Goal: Task Accomplishment & Management: Manage account settings

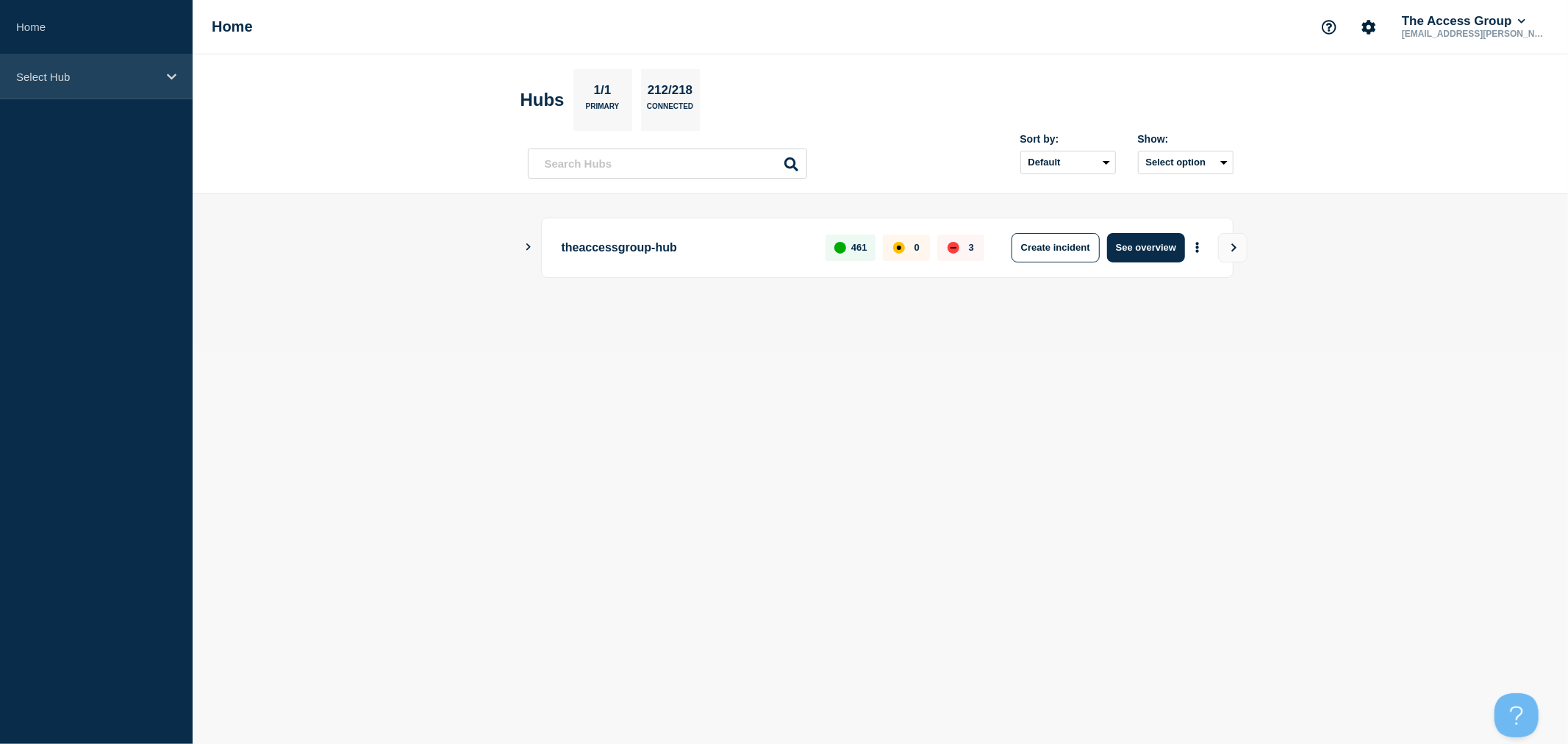
click at [64, 84] on div "Select Hub" at bounding box center [96, 77] width 192 height 45
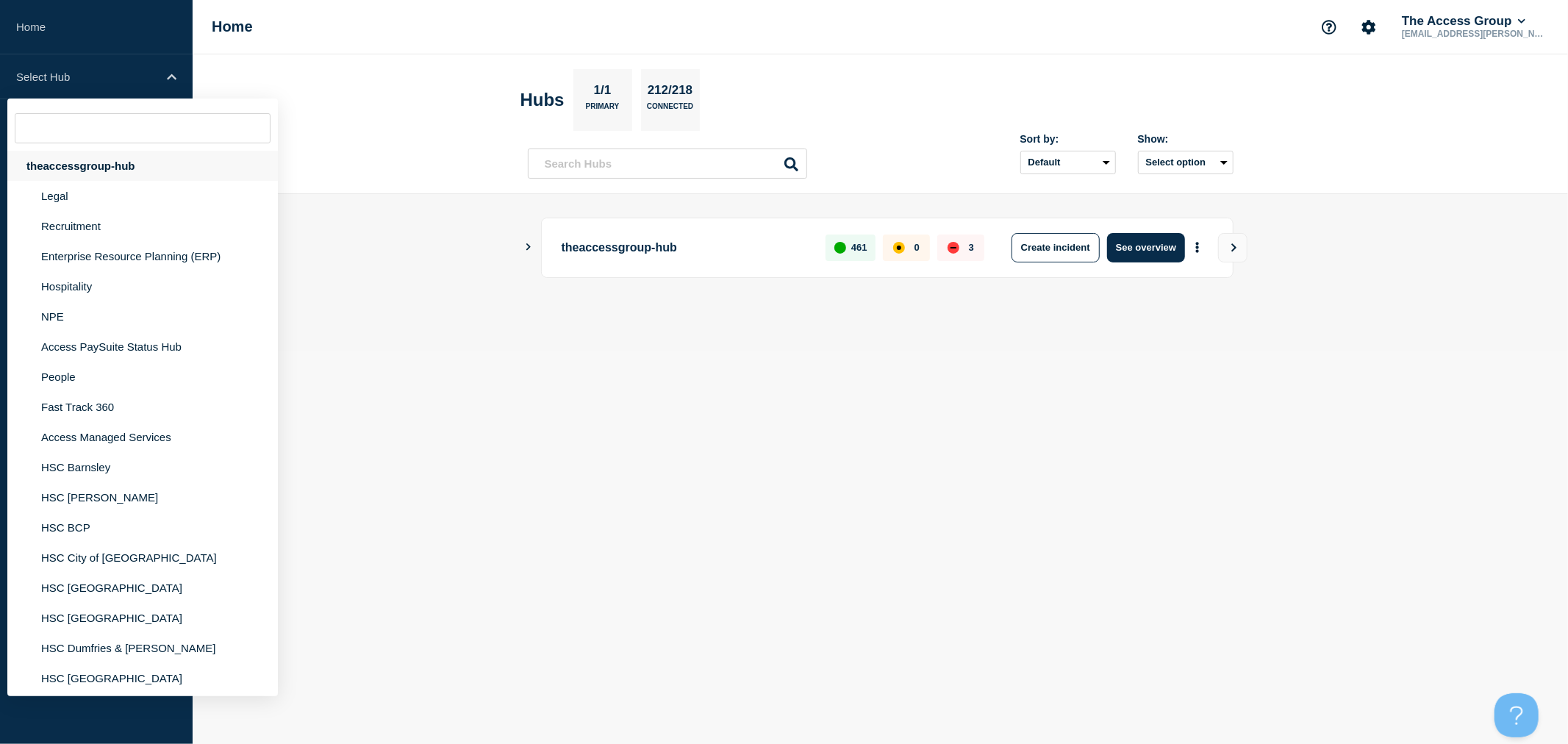
click at [78, 159] on div "theaccessgroup-hub" at bounding box center [143, 166] width 270 height 30
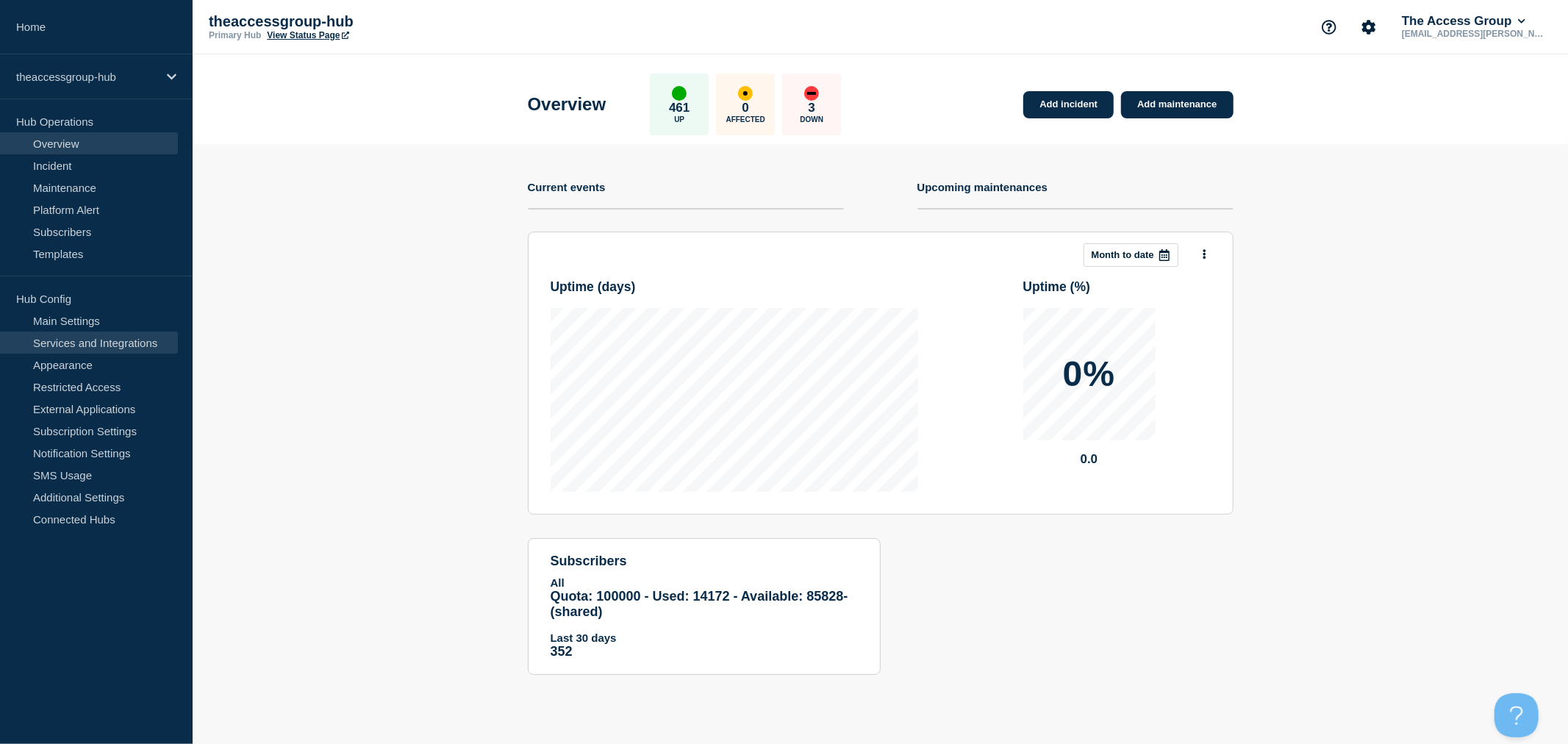
click at [94, 347] on link "Services and Integrations" at bounding box center [88, 343] width 178 height 22
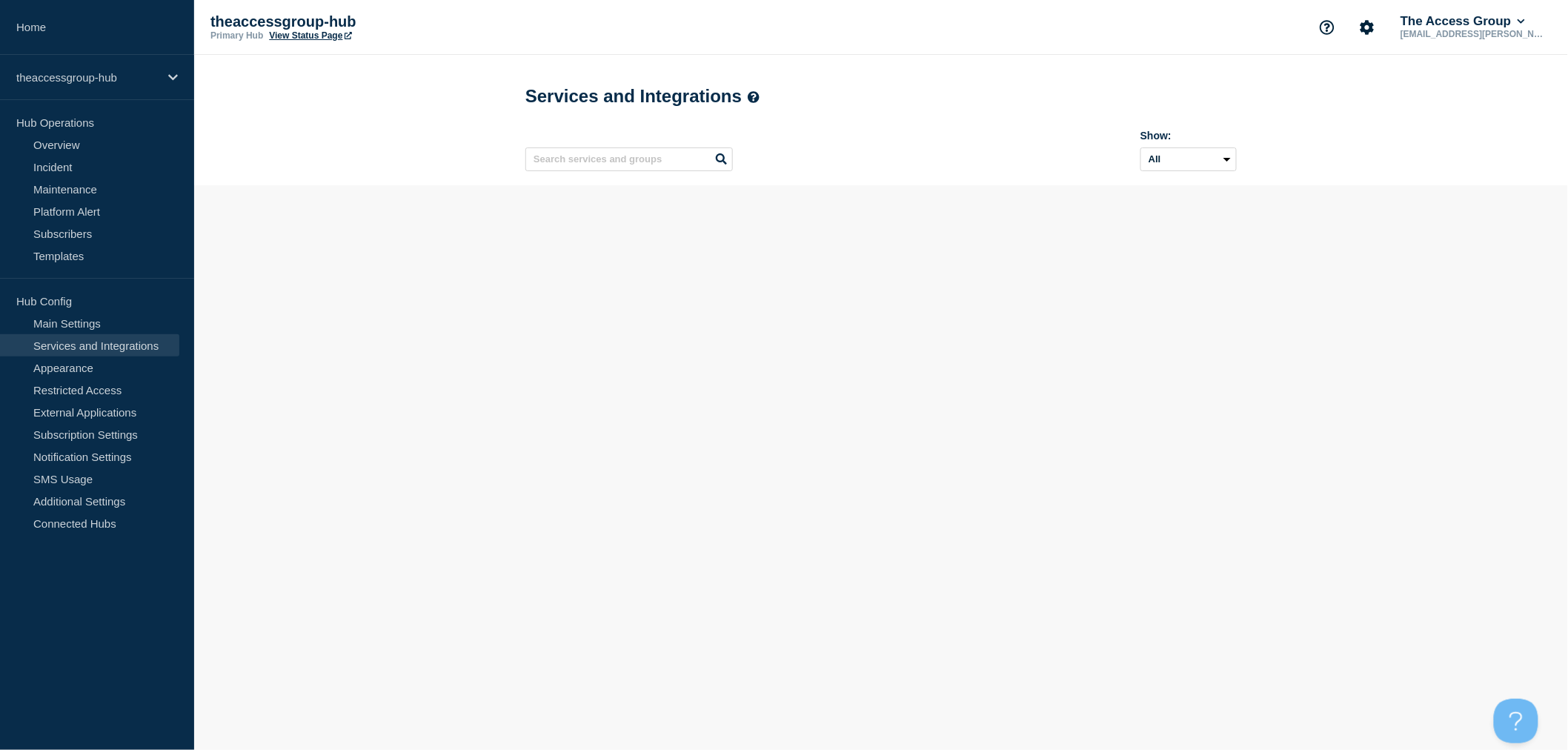
click at [104, 343] on link "Services and Integrations" at bounding box center [89, 345] width 179 height 22
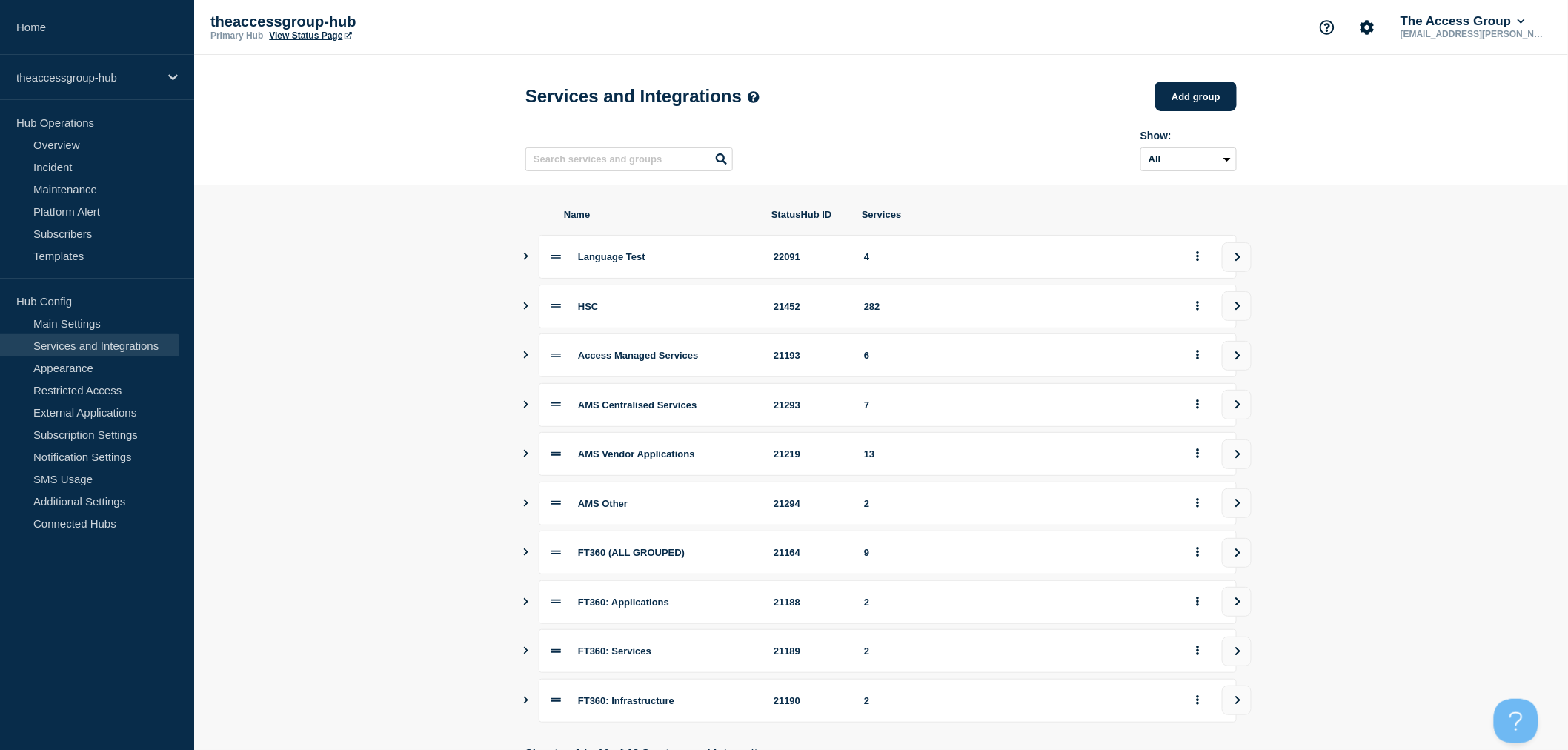
scroll to position [82, 0]
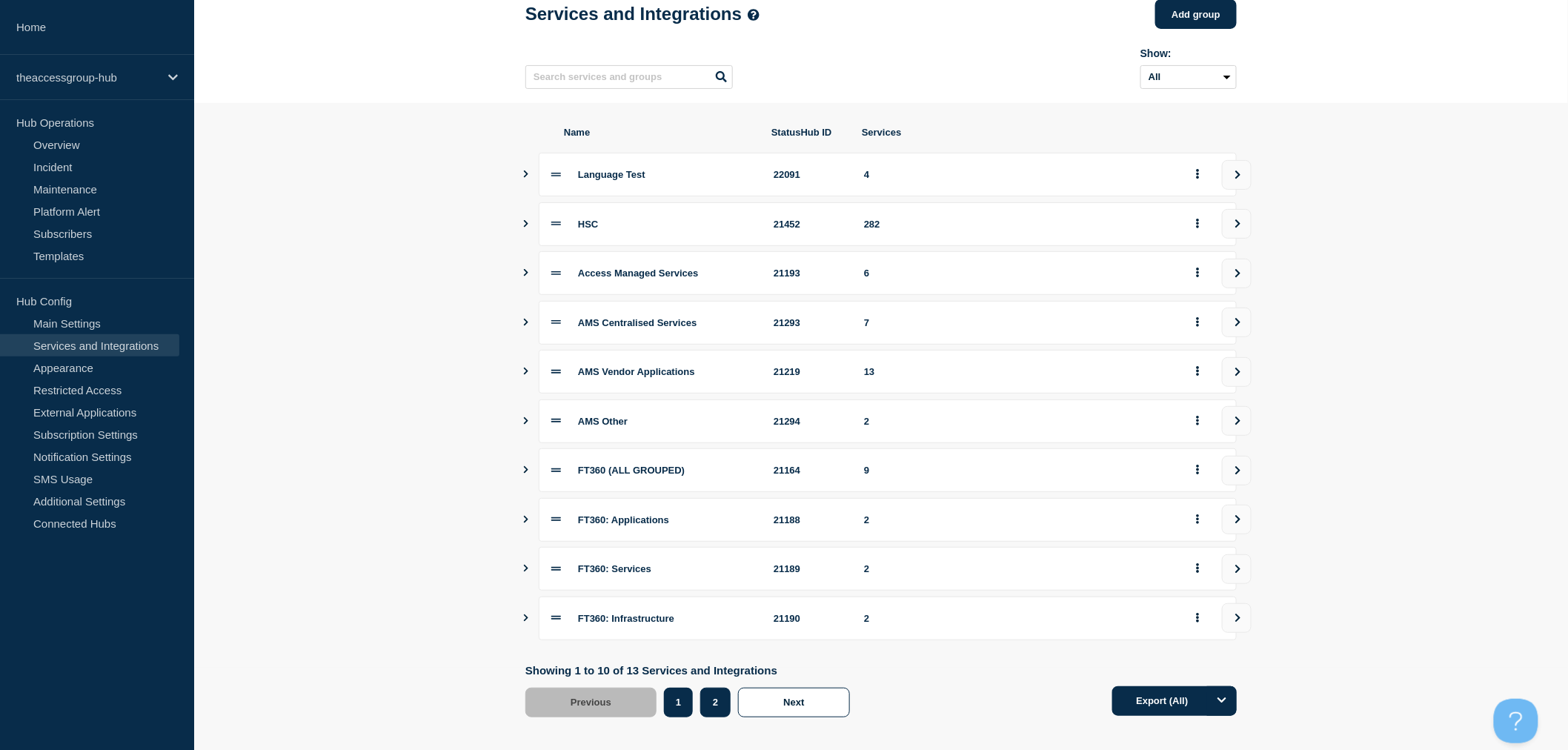
click at [714, 709] on button "2" at bounding box center [715, 703] width 31 height 30
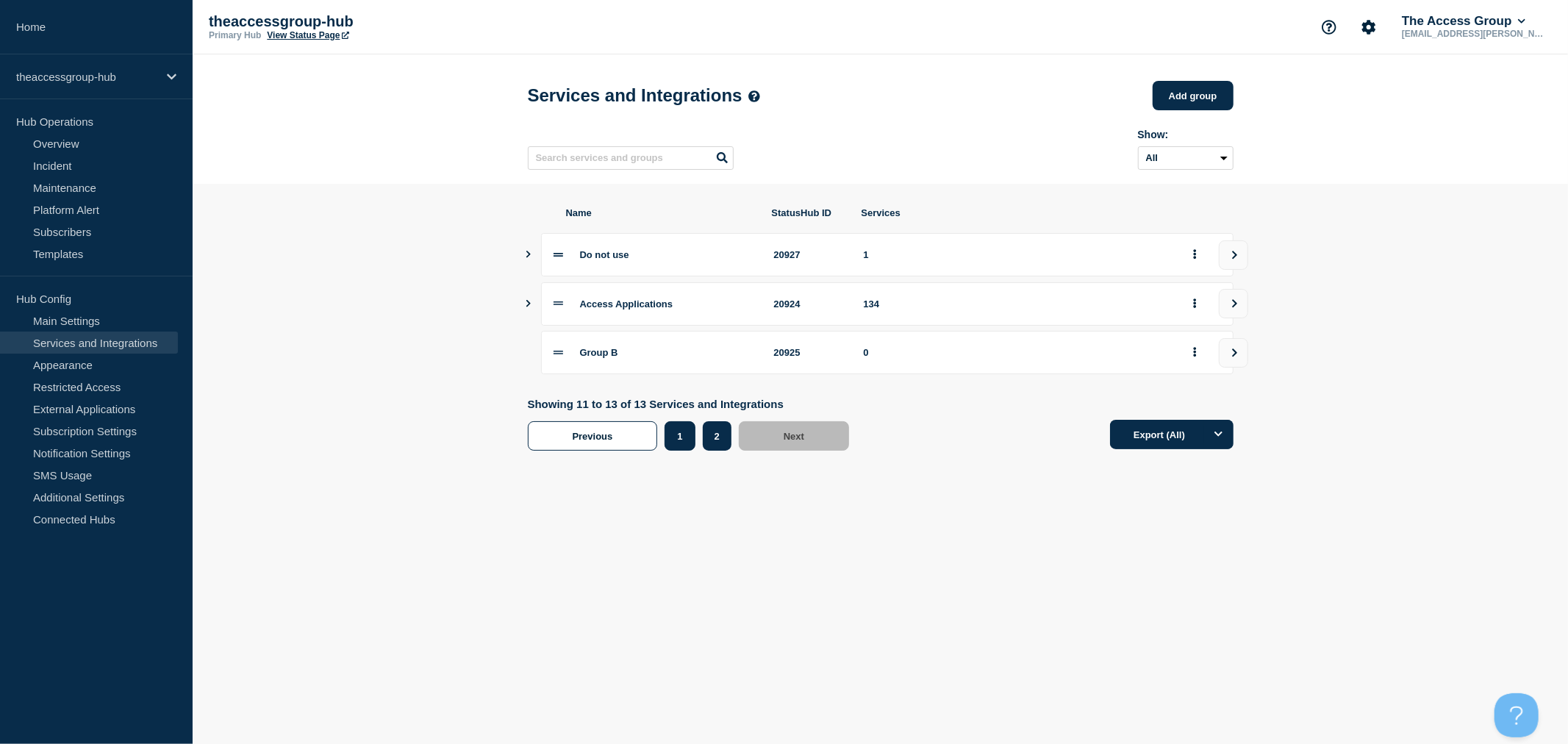
click at [680, 447] on button "1" at bounding box center [680, 436] width 30 height 30
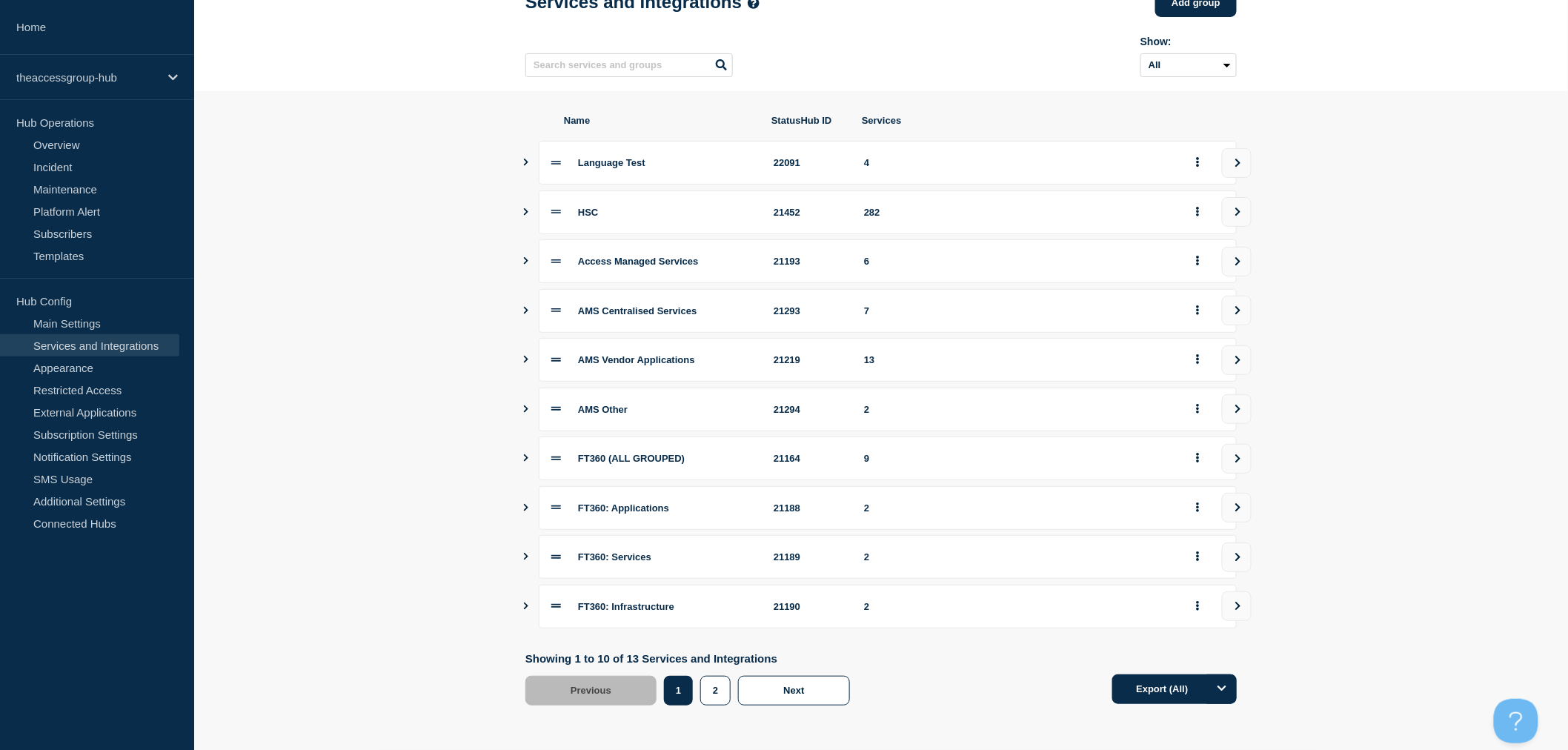
scroll to position [100, 0]
click at [714, 695] on button "2" at bounding box center [715, 691] width 31 height 30
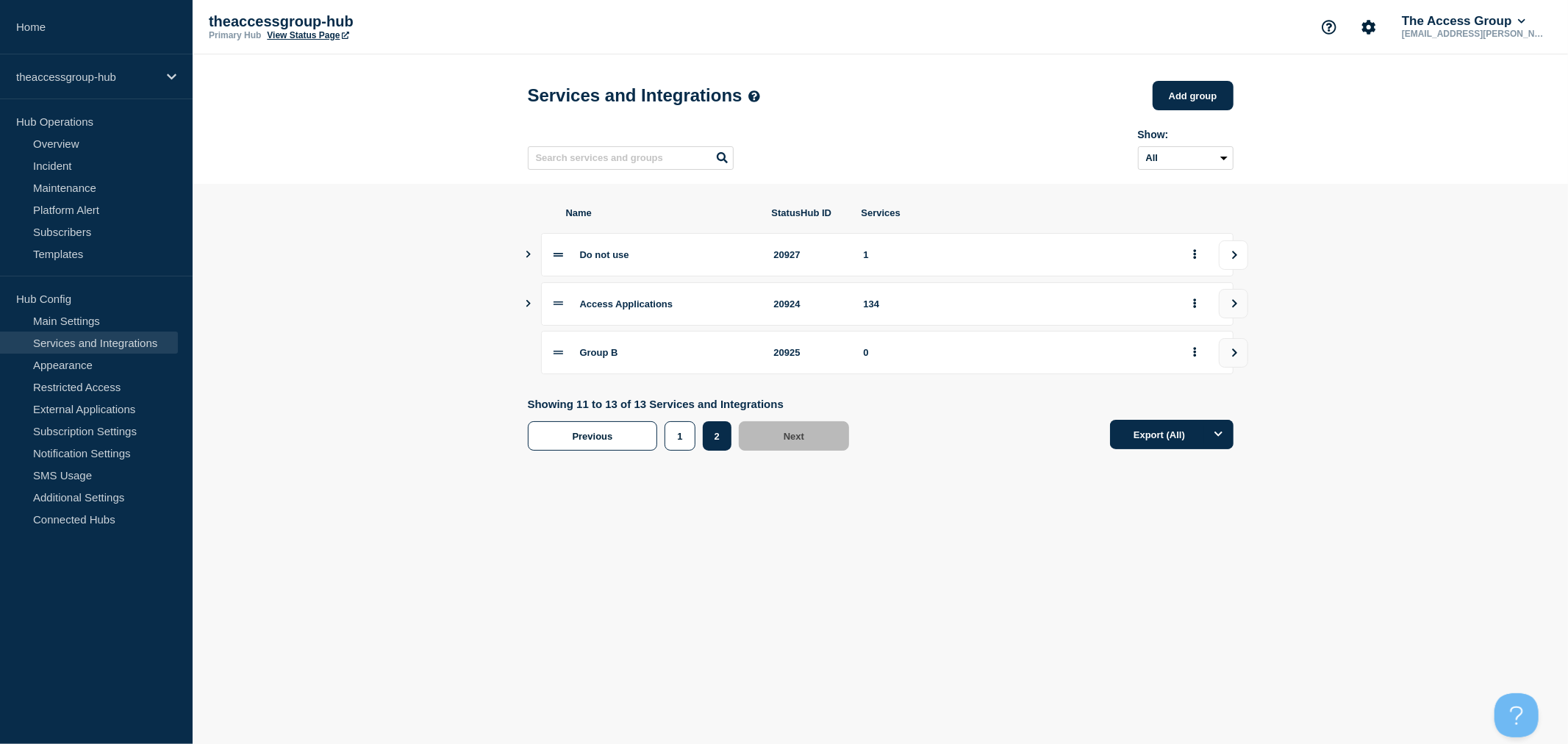
click at [1233, 259] on icon "view group" at bounding box center [1234, 255] width 10 height 9
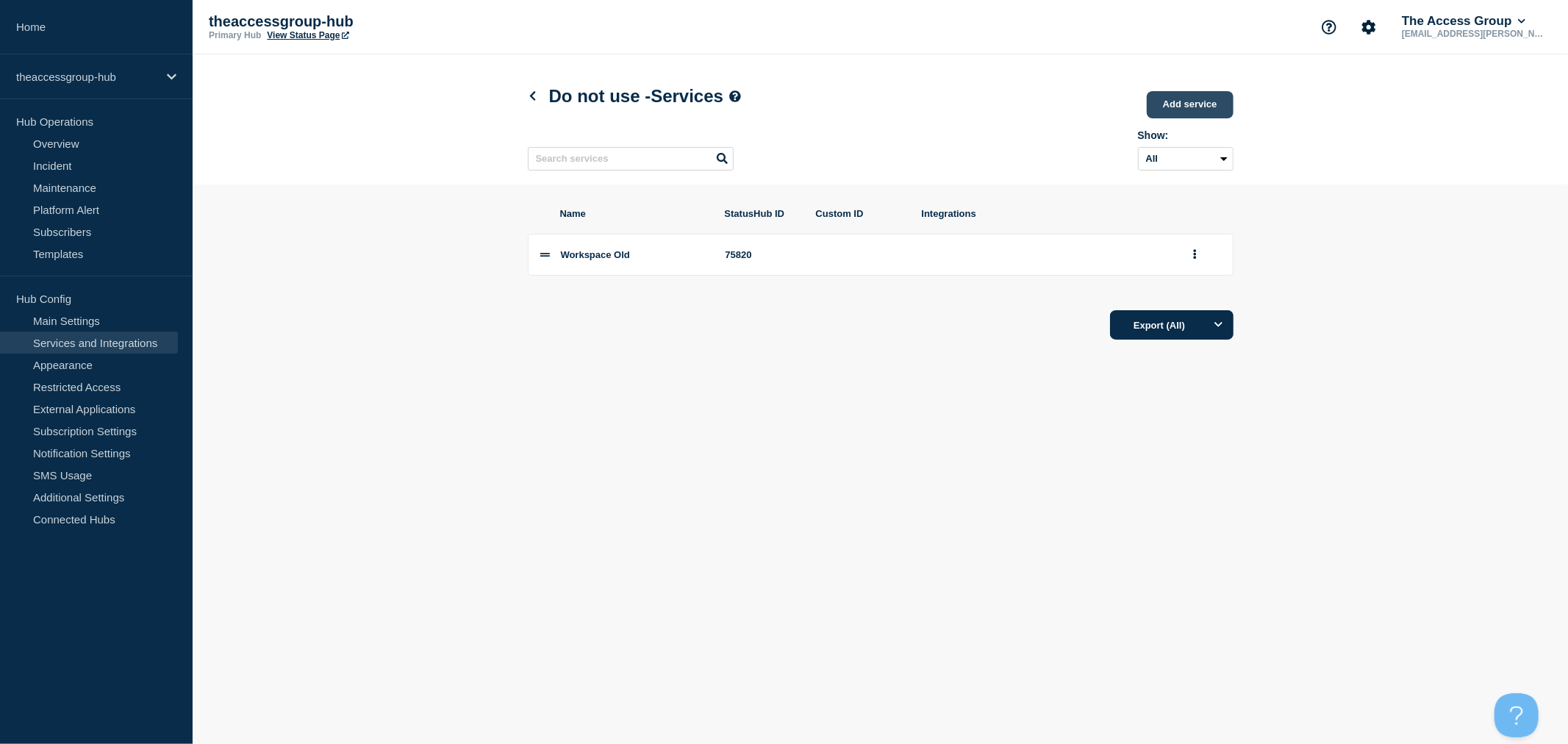
click at [1174, 109] on link "Add service" at bounding box center [1190, 105] width 87 height 28
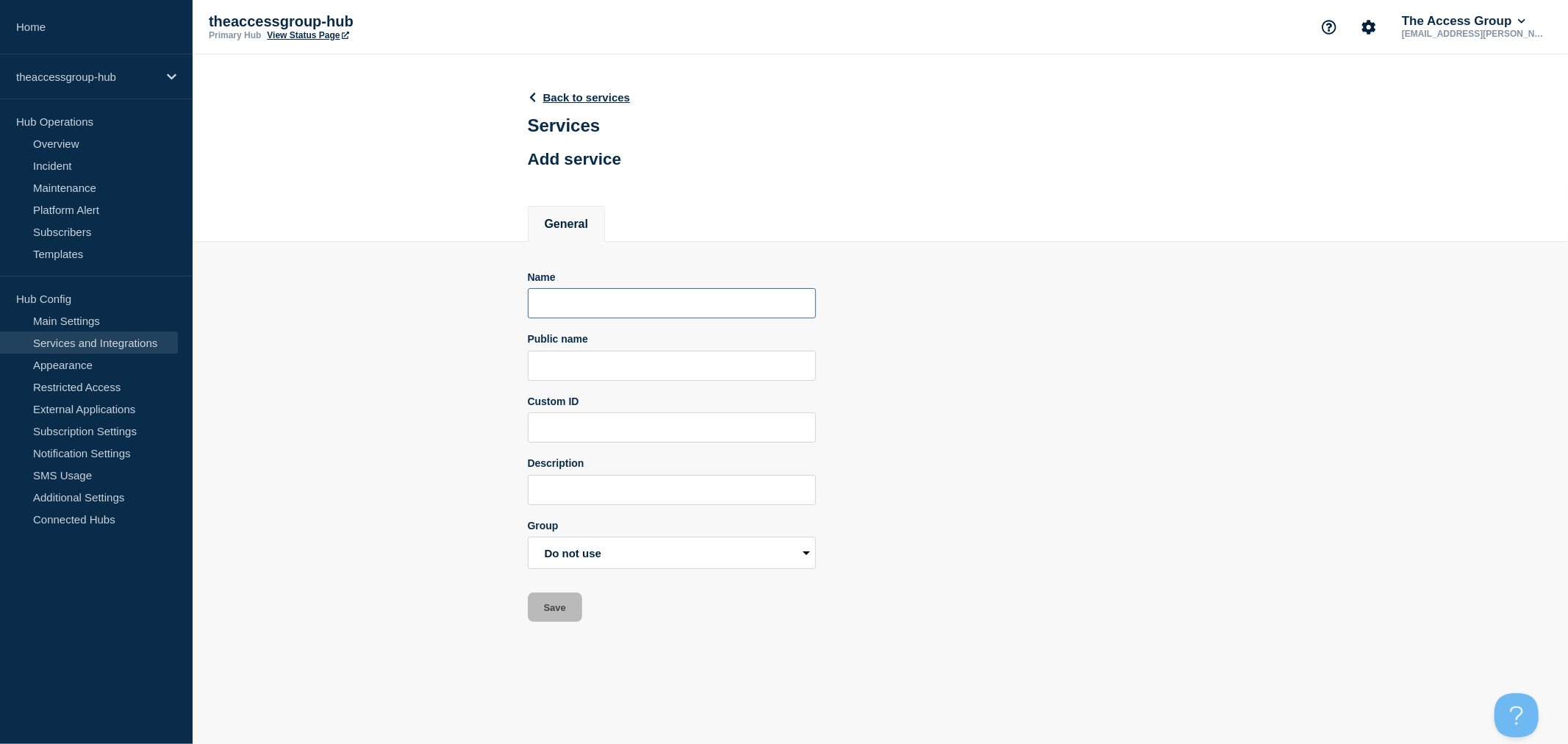
click at [614, 317] on input "Name" at bounding box center [671, 303] width 288 height 30
click at [562, 92] on link "Back to services" at bounding box center [579, 97] width 103 height 13
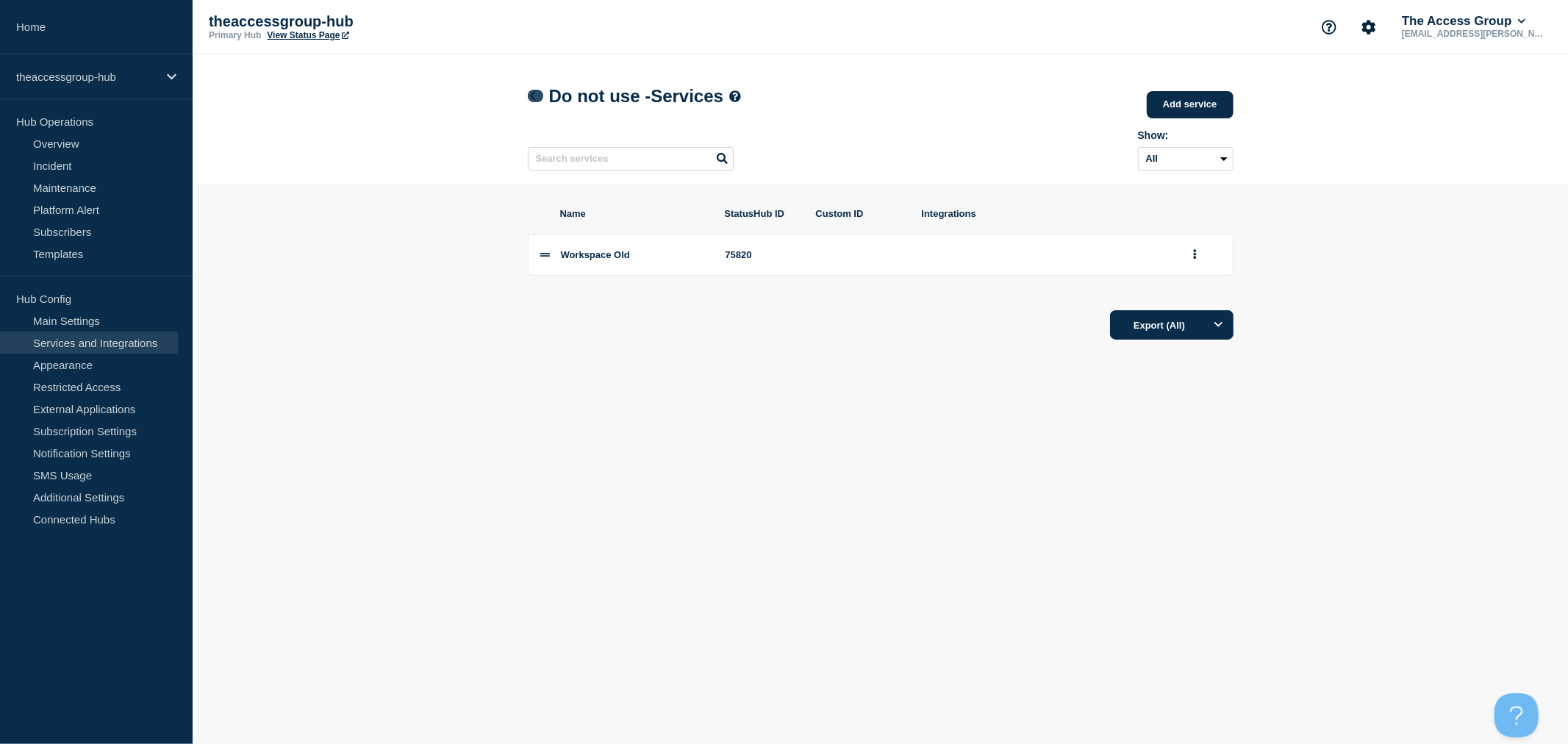
click at [531, 94] on icon at bounding box center [532, 96] width 11 height 10
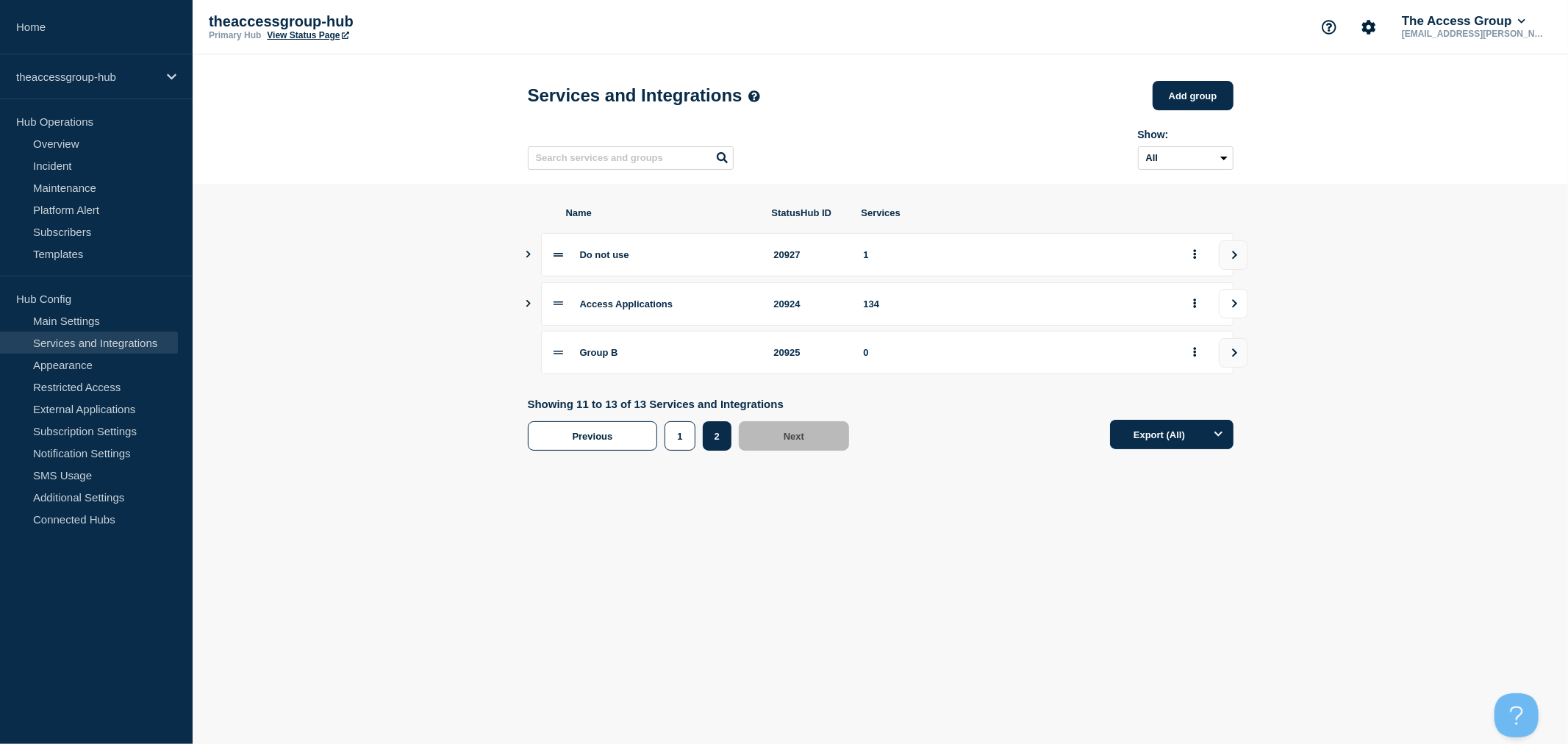
click at [1236, 308] on icon "view group" at bounding box center [1234, 304] width 10 height 9
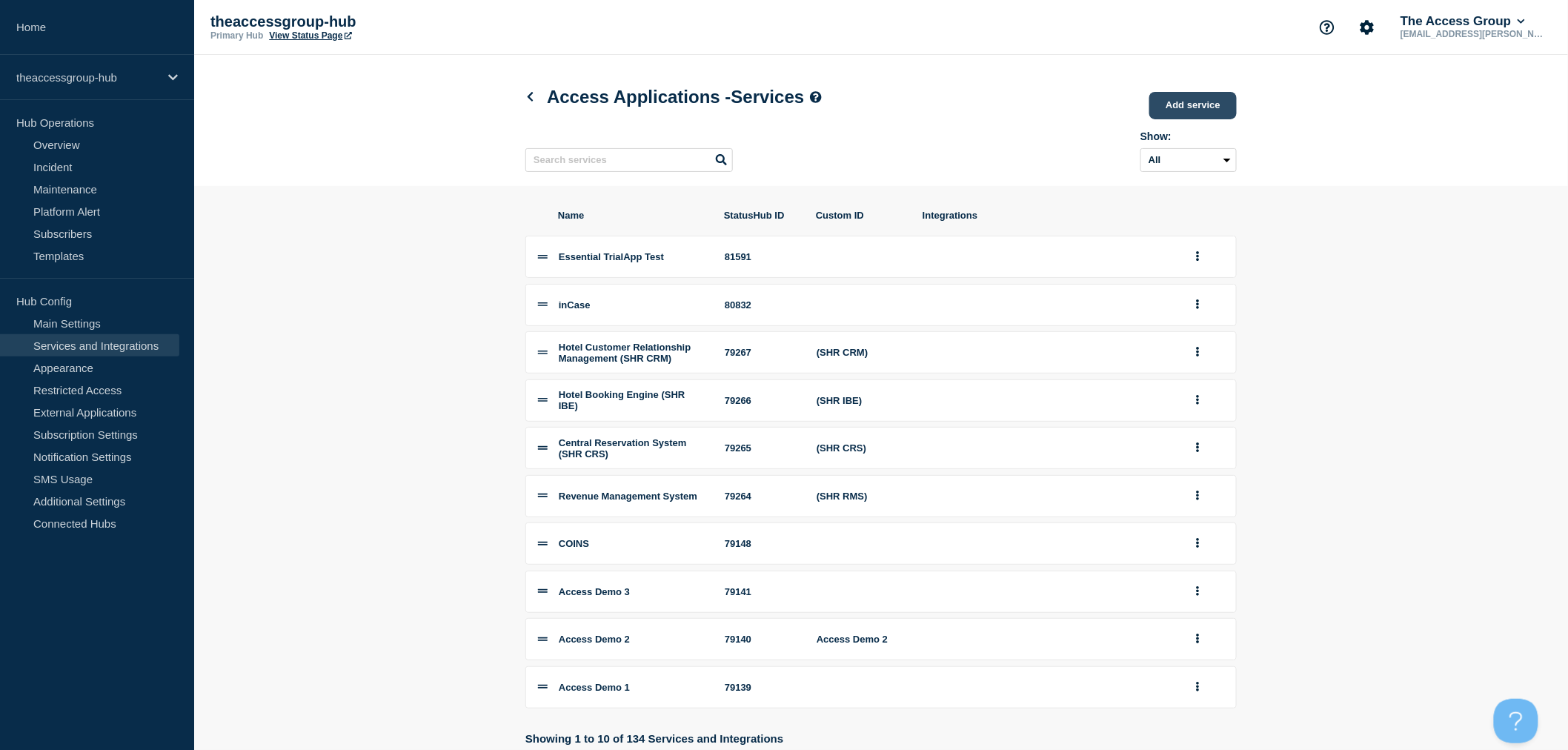
click at [1212, 103] on link "Add service" at bounding box center [1193, 106] width 88 height 28
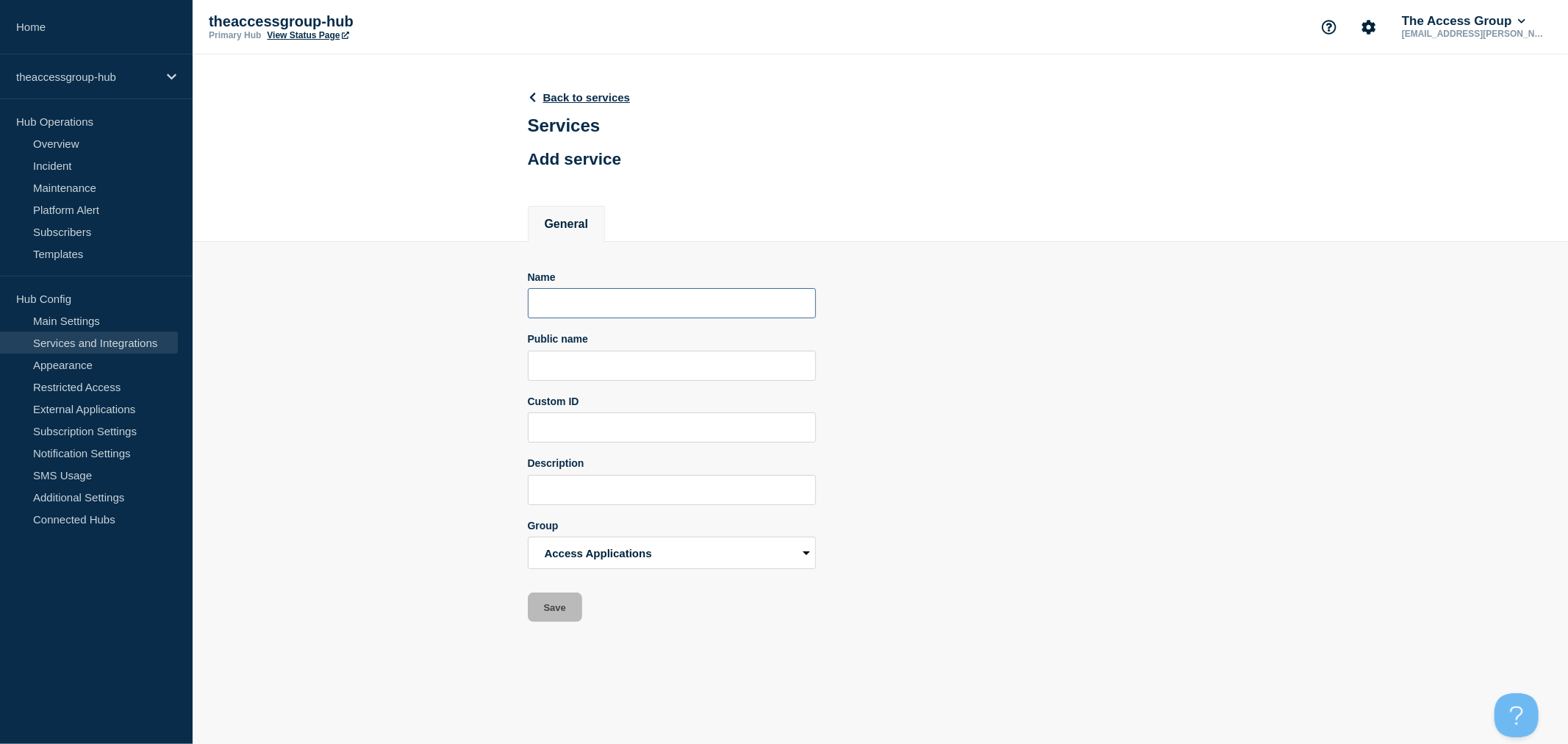
click at [704, 318] on input "Name" at bounding box center [671, 303] width 288 height 30
type input "ManasaTestService"
click at [548, 611] on button "Save" at bounding box center [554, 608] width 54 height 30
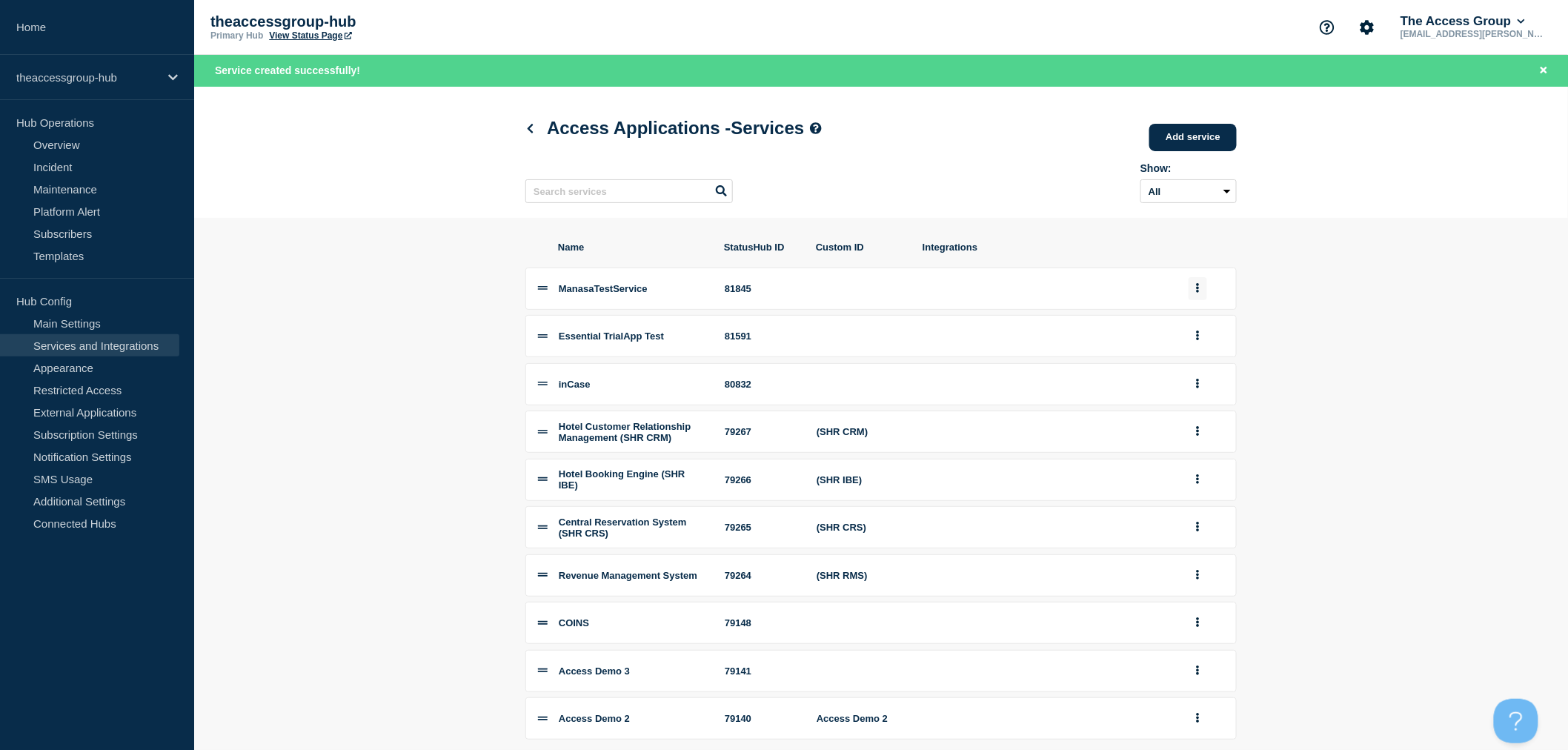
click at [1200, 293] on button "group actions" at bounding box center [1197, 288] width 19 height 23
click at [1269, 306] on section "Name StatusHub ID Custom ID Integrations ManasaTestService 81845 Edit Delete Mo…" at bounding box center [881, 529] width 1374 height 622
click at [1239, 250] on section "Name StatusHub ID Custom ID Integrations ManasaTestService 81845 Essential Tria…" at bounding box center [881, 529] width 1374 height 622
click at [97, 71] on p "theaccessgroup-hub" at bounding box center [88, 77] width 142 height 13
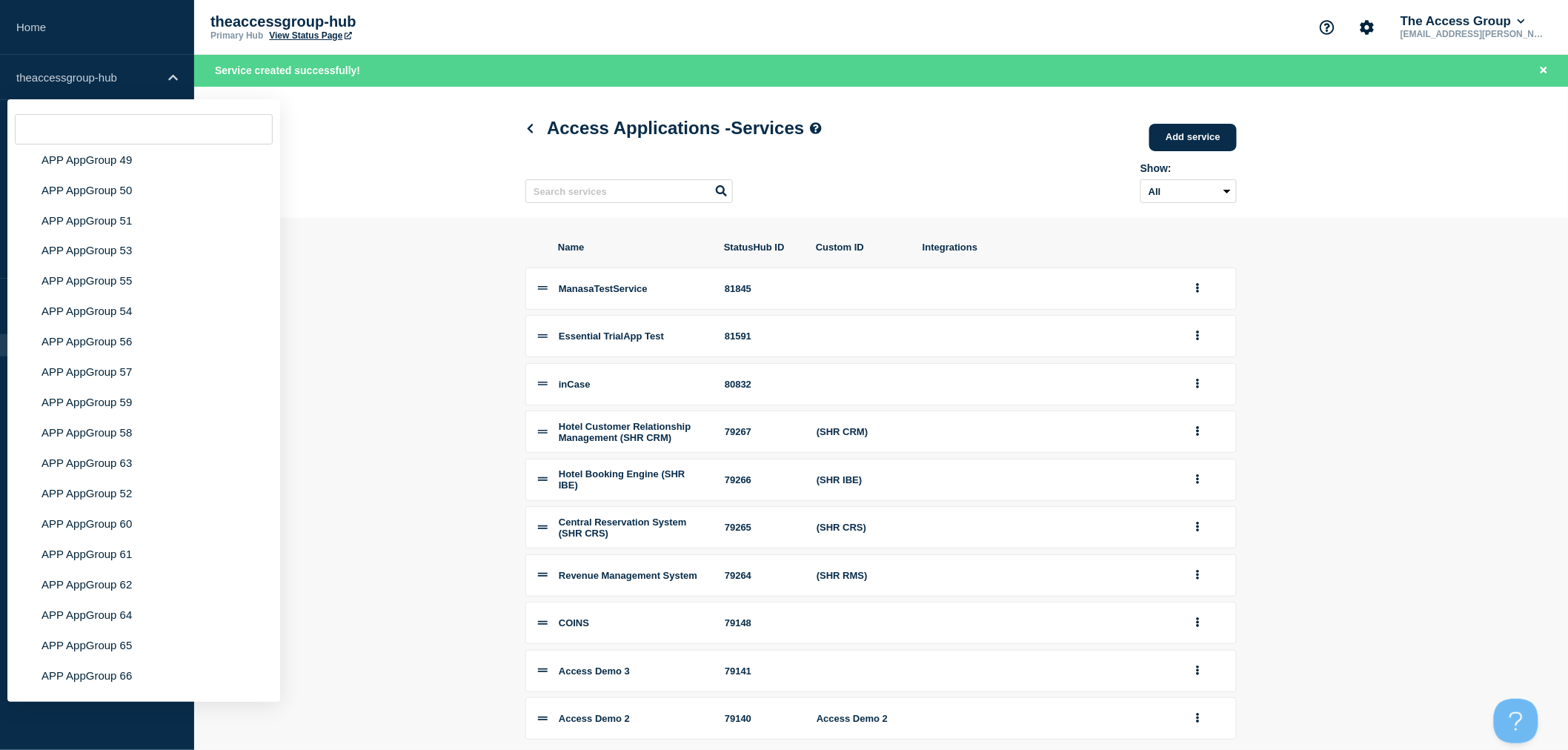
scroll to position [5890, 0]
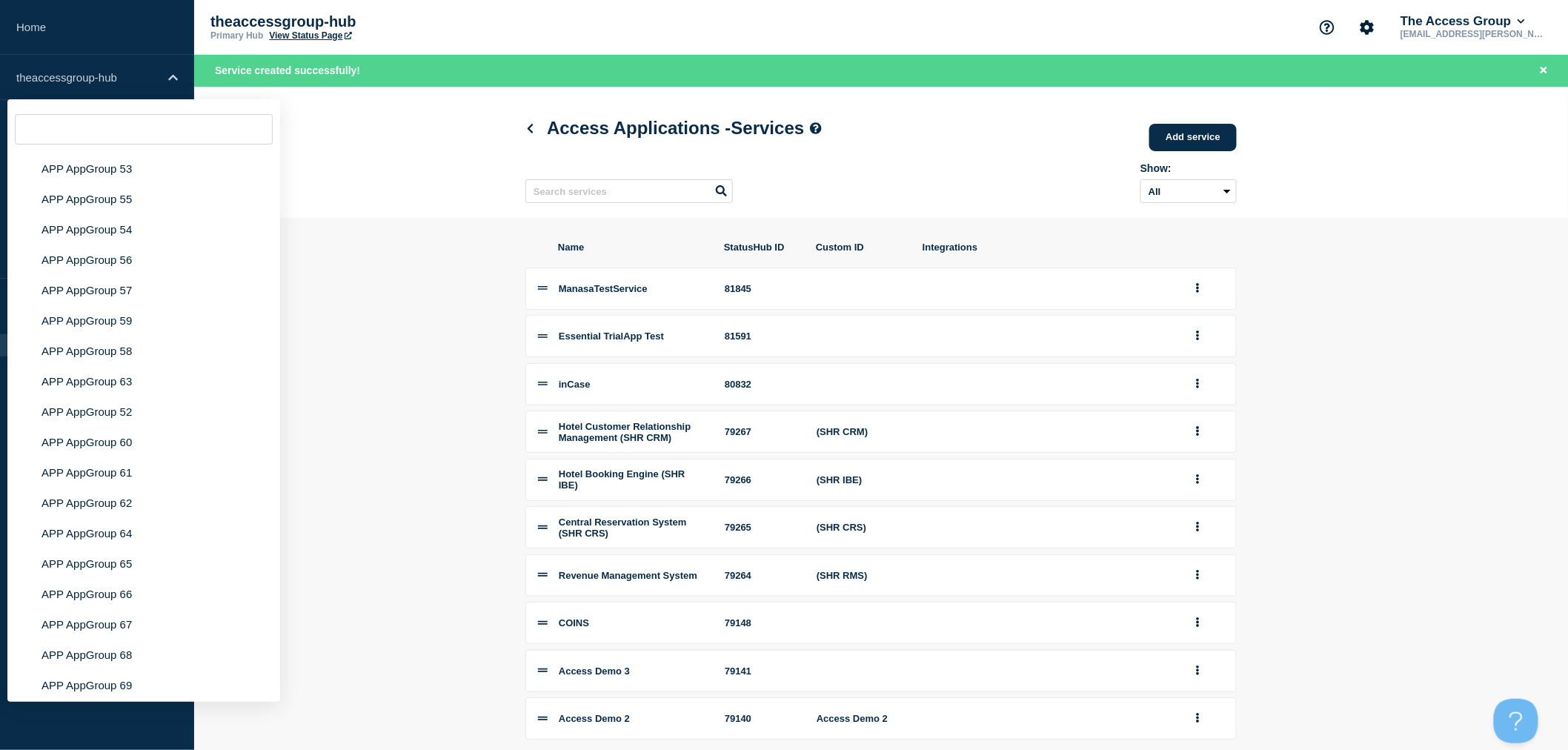
click at [87, 732] on li "Manasa test" at bounding box center [144, 747] width 273 height 31
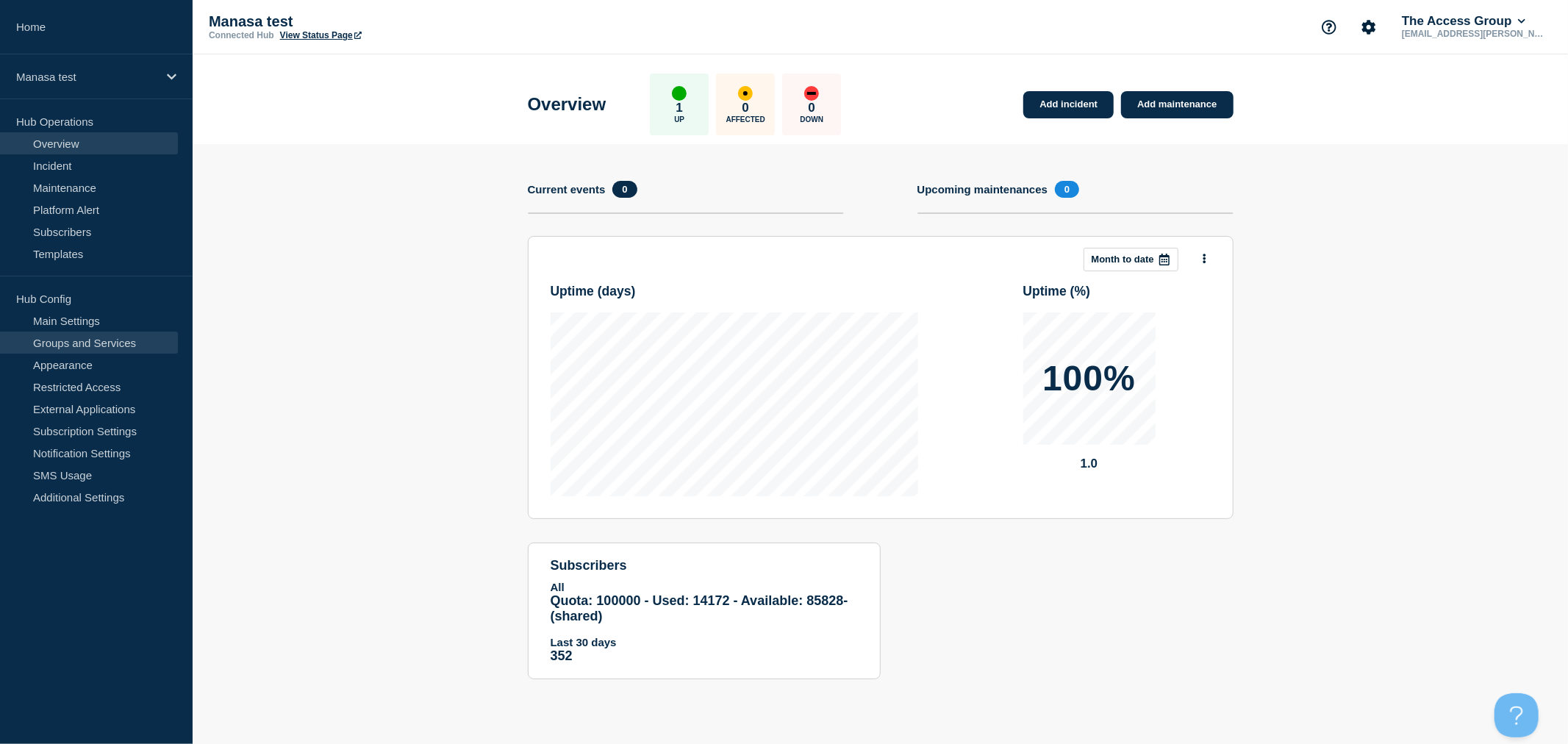
click at [111, 340] on link "Groups and Services" at bounding box center [88, 343] width 178 height 22
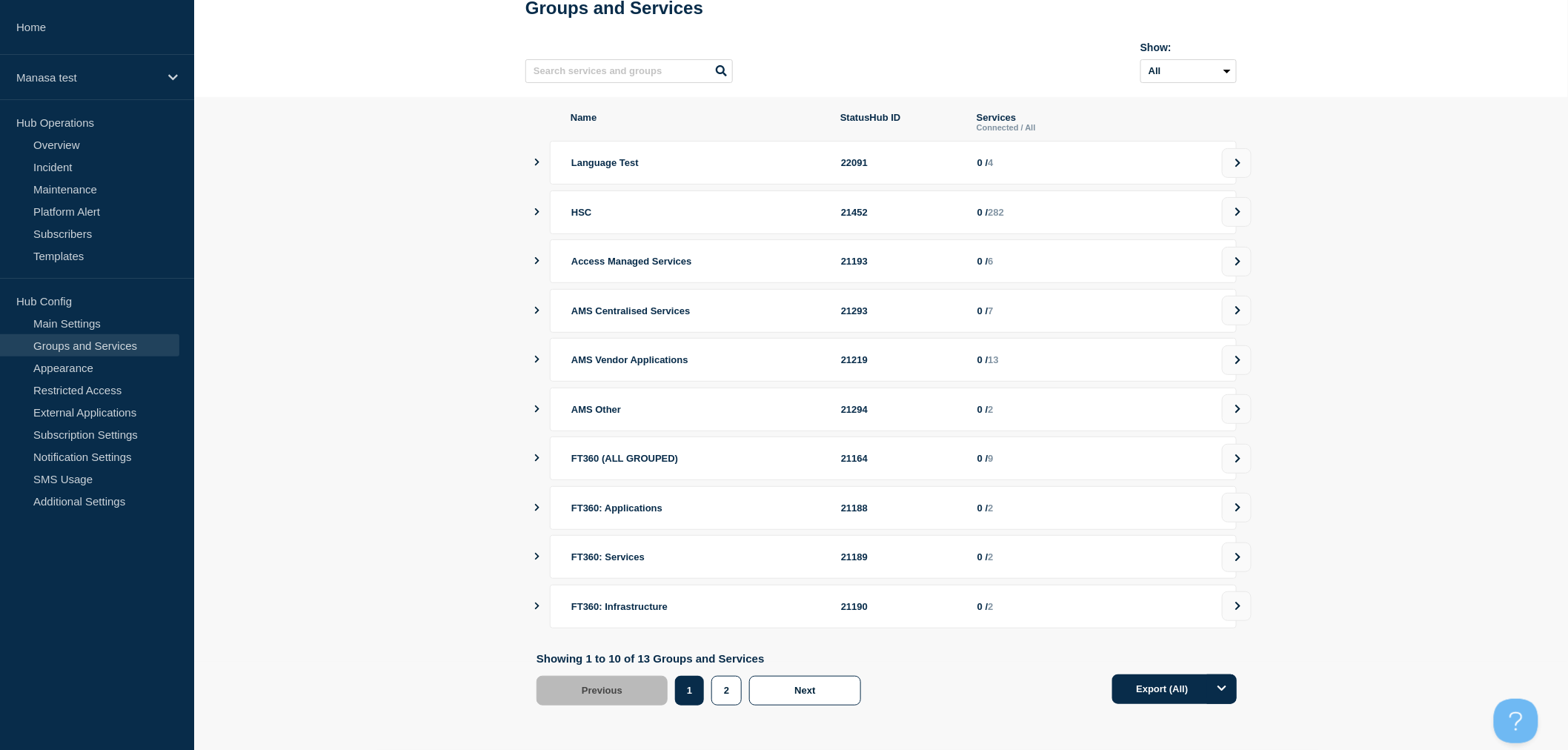
scroll to position [97, 0]
click at [729, 687] on button "2" at bounding box center [726, 691] width 31 height 30
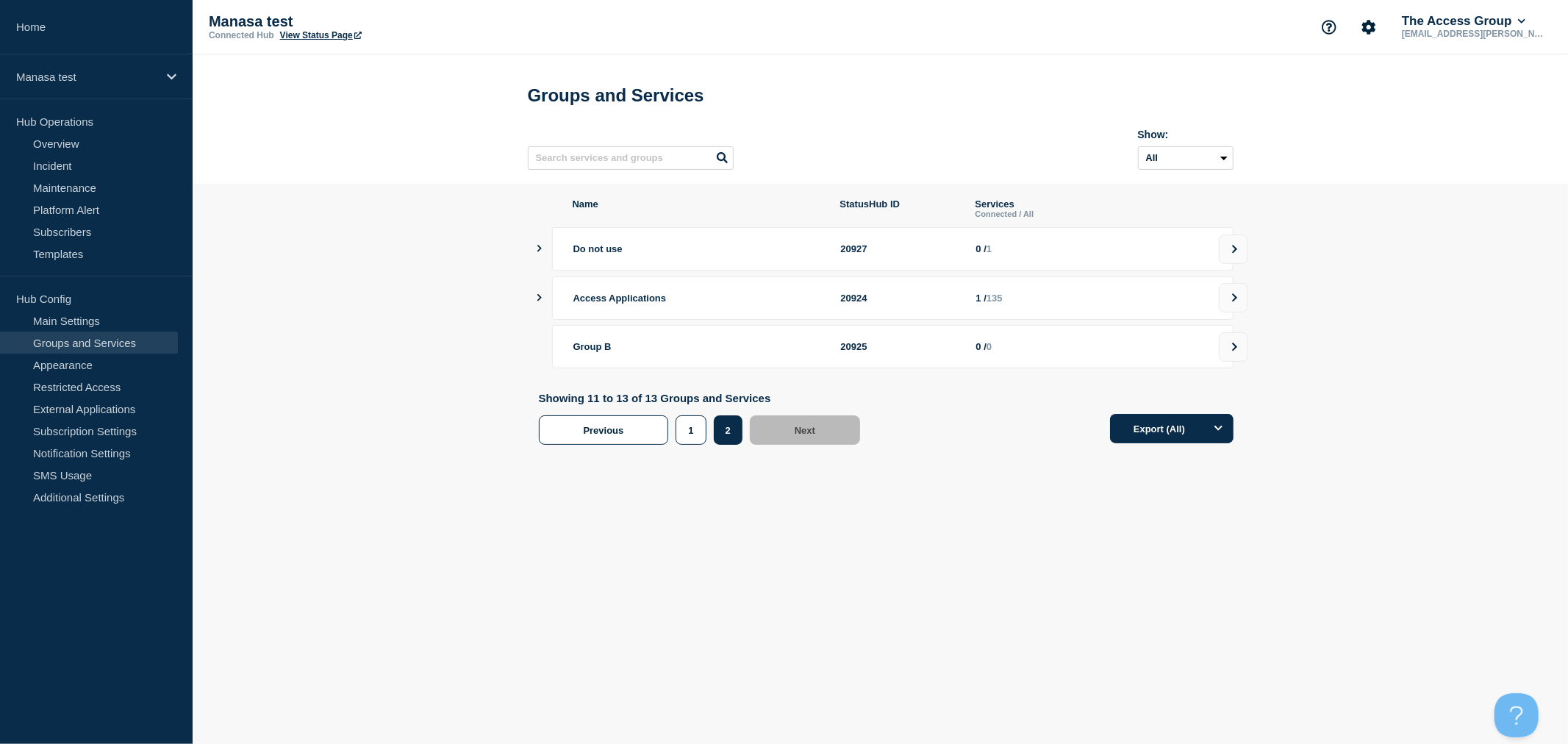
click at [1215, 307] on div "Access Applications 20924 1 / 135" at bounding box center [892, 298] width 681 height 43
click at [1234, 303] on button at bounding box center [1234, 298] width 30 height 30
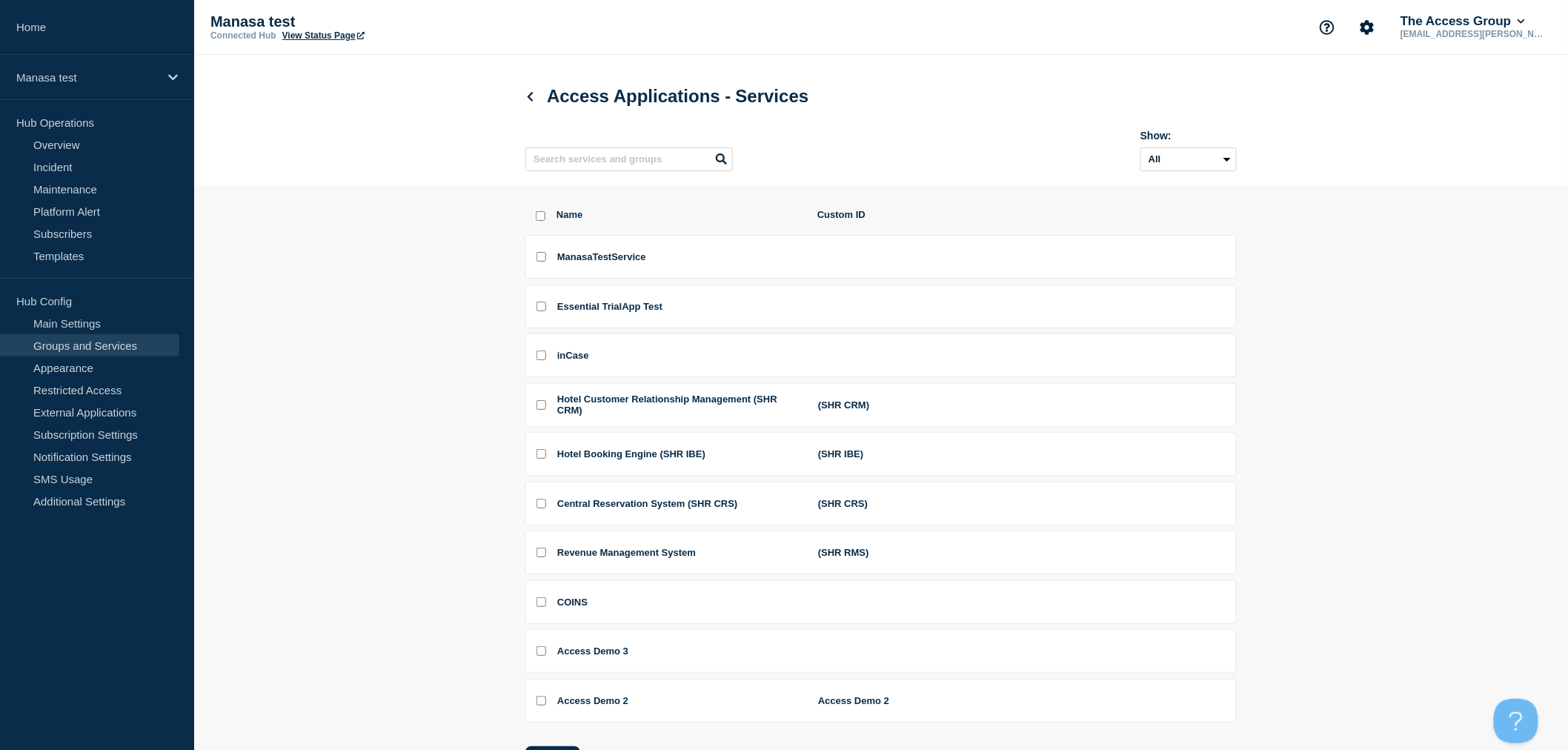
click at [544, 261] on input "ManasaTestService checkbox" at bounding box center [541, 256] width 10 height 10
checkbox input "true"
click at [568, 169] on input "text" at bounding box center [629, 160] width 207 height 24
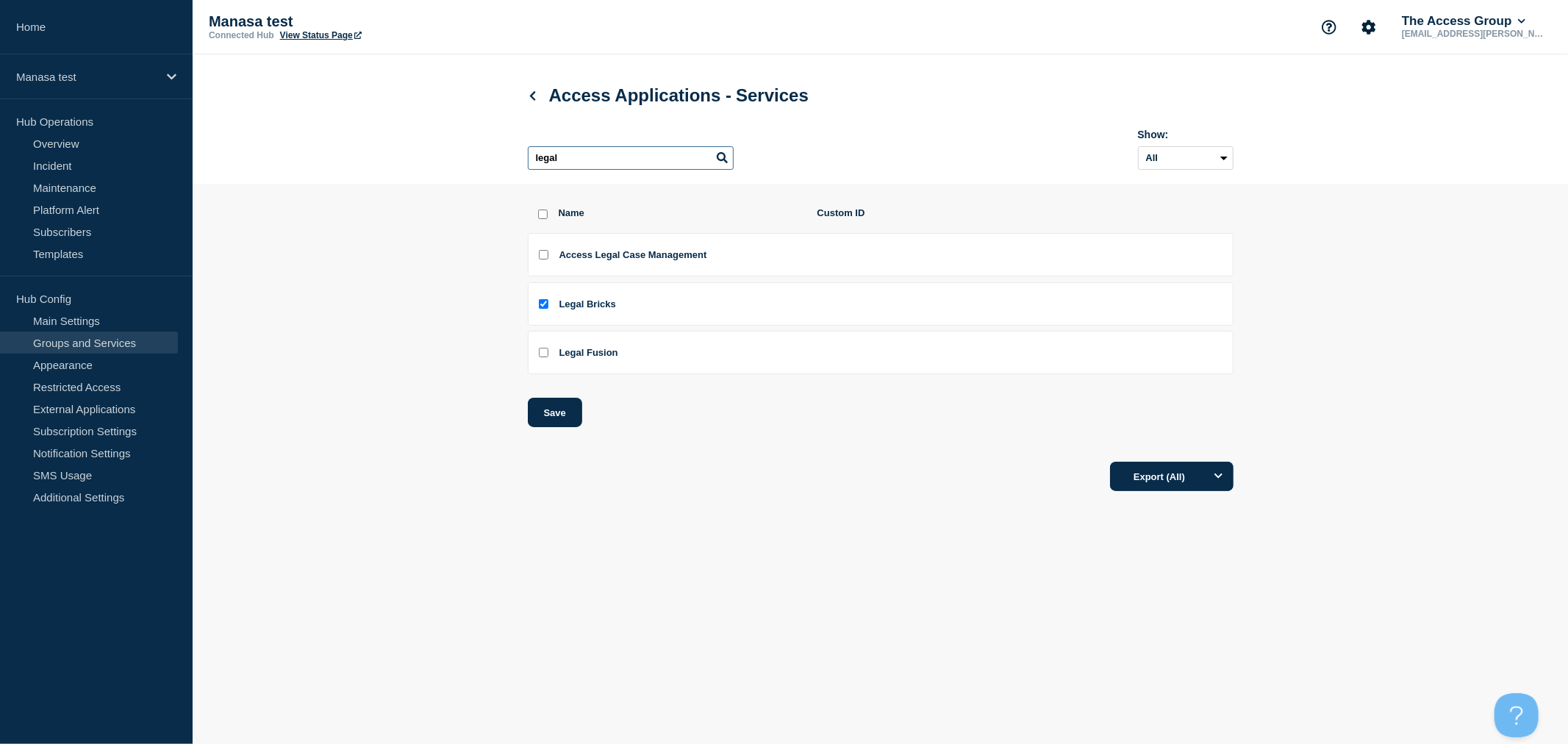
type input "legal"
click at [539, 305] on input "Legal Bricks checkbox" at bounding box center [543, 304] width 10 height 10
checkbox input "false"
drag, startPoint x: 577, startPoint y: 158, endPoint x: 475, endPoint y: 157, distance: 102.0
click at [475, 157] on header "Access Applications - Services legal Show: All Archived Non-archived" at bounding box center [879, 119] width 1375 height 129
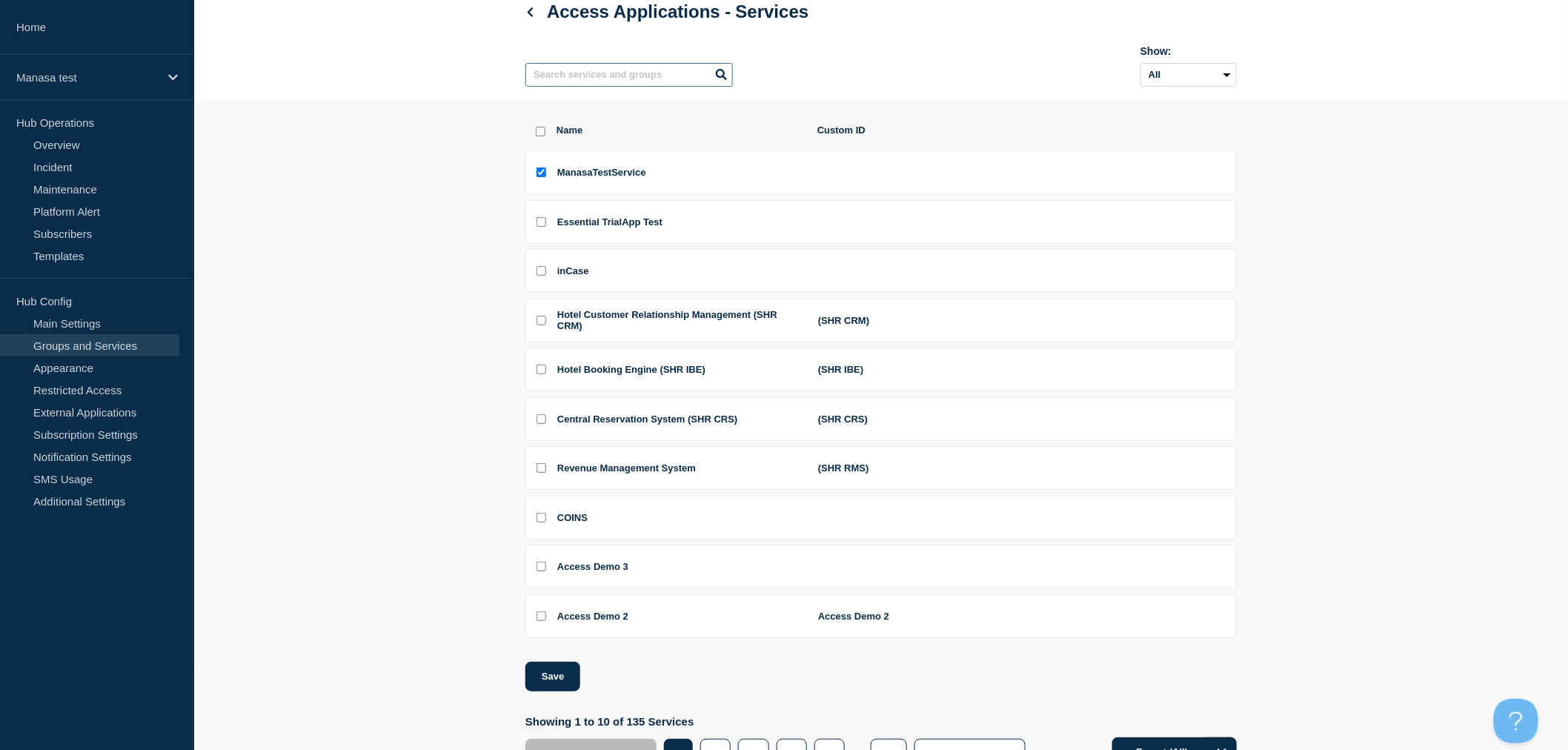
scroll to position [156, 0]
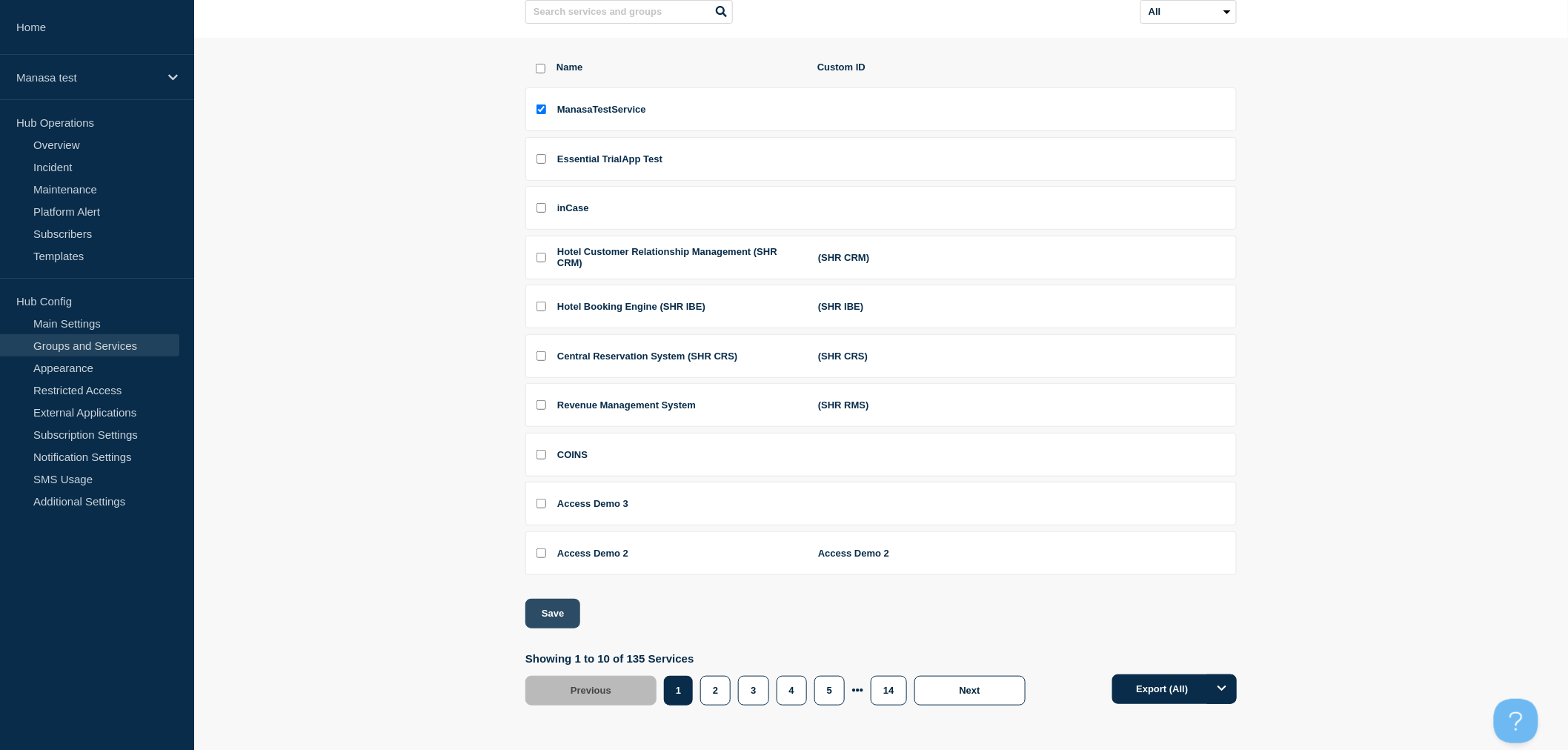
click at [551, 604] on button "Save" at bounding box center [553, 614] width 55 height 30
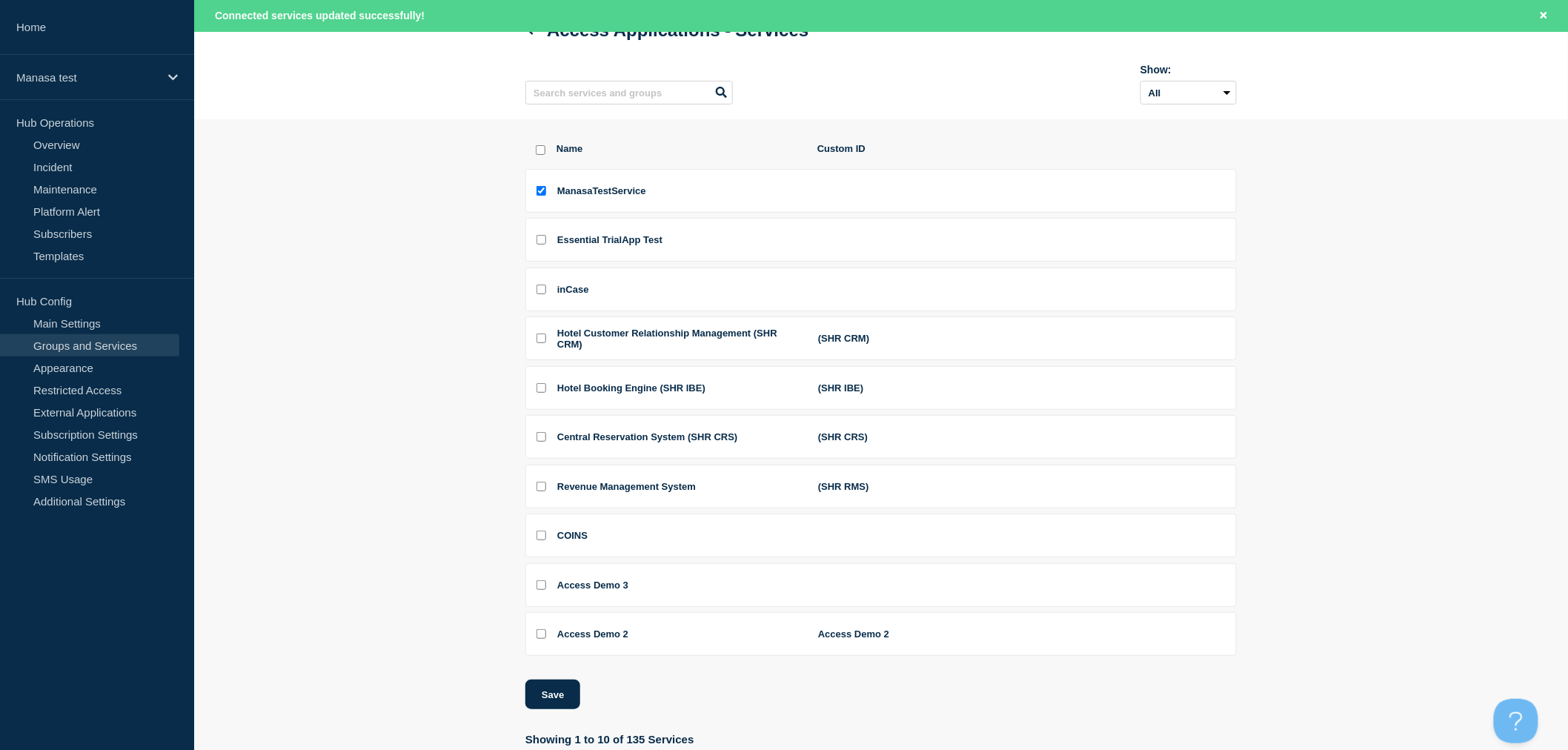
scroll to position [187, 0]
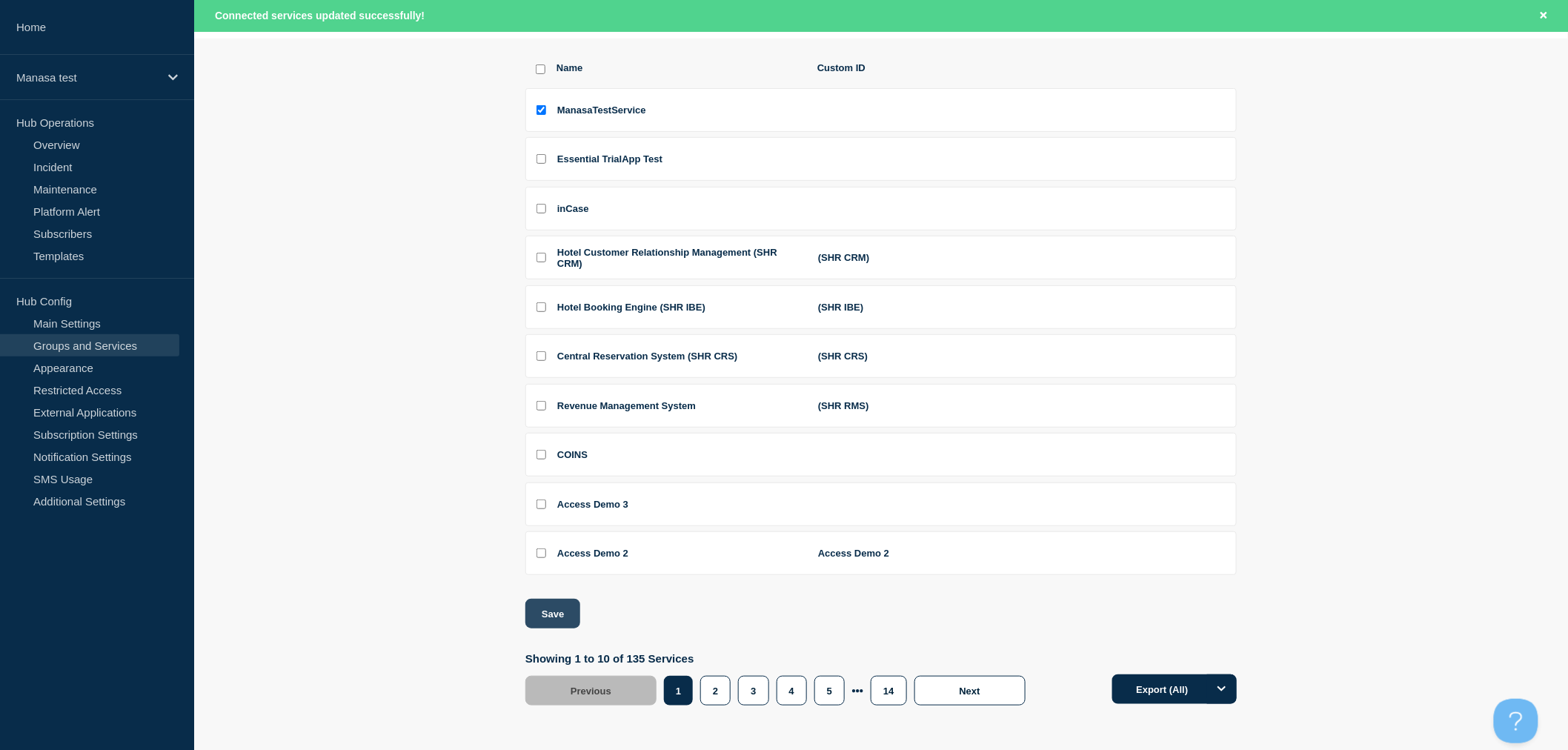
click at [541, 612] on button "Save" at bounding box center [553, 614] width 55 height 30
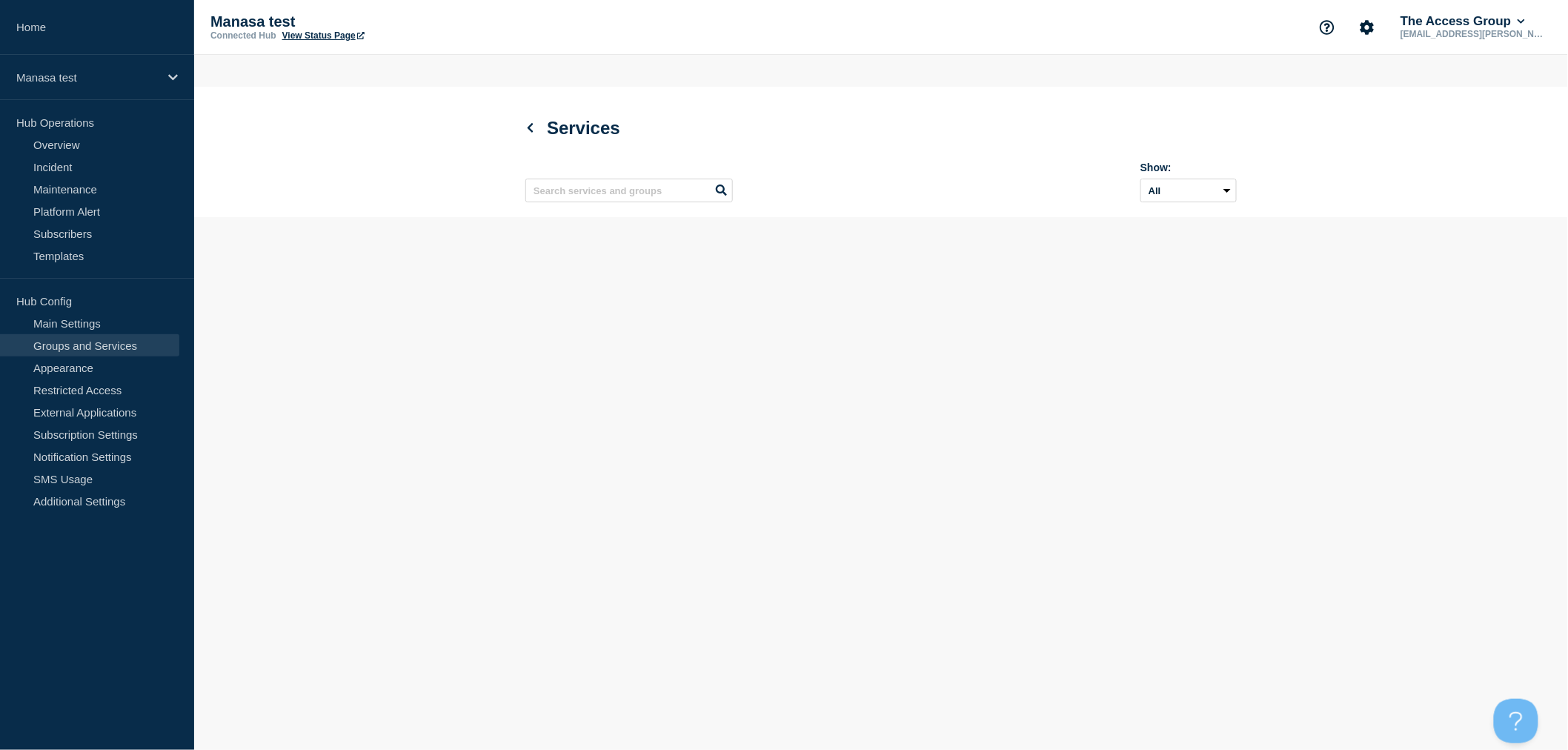
scroll to position [0, 0]
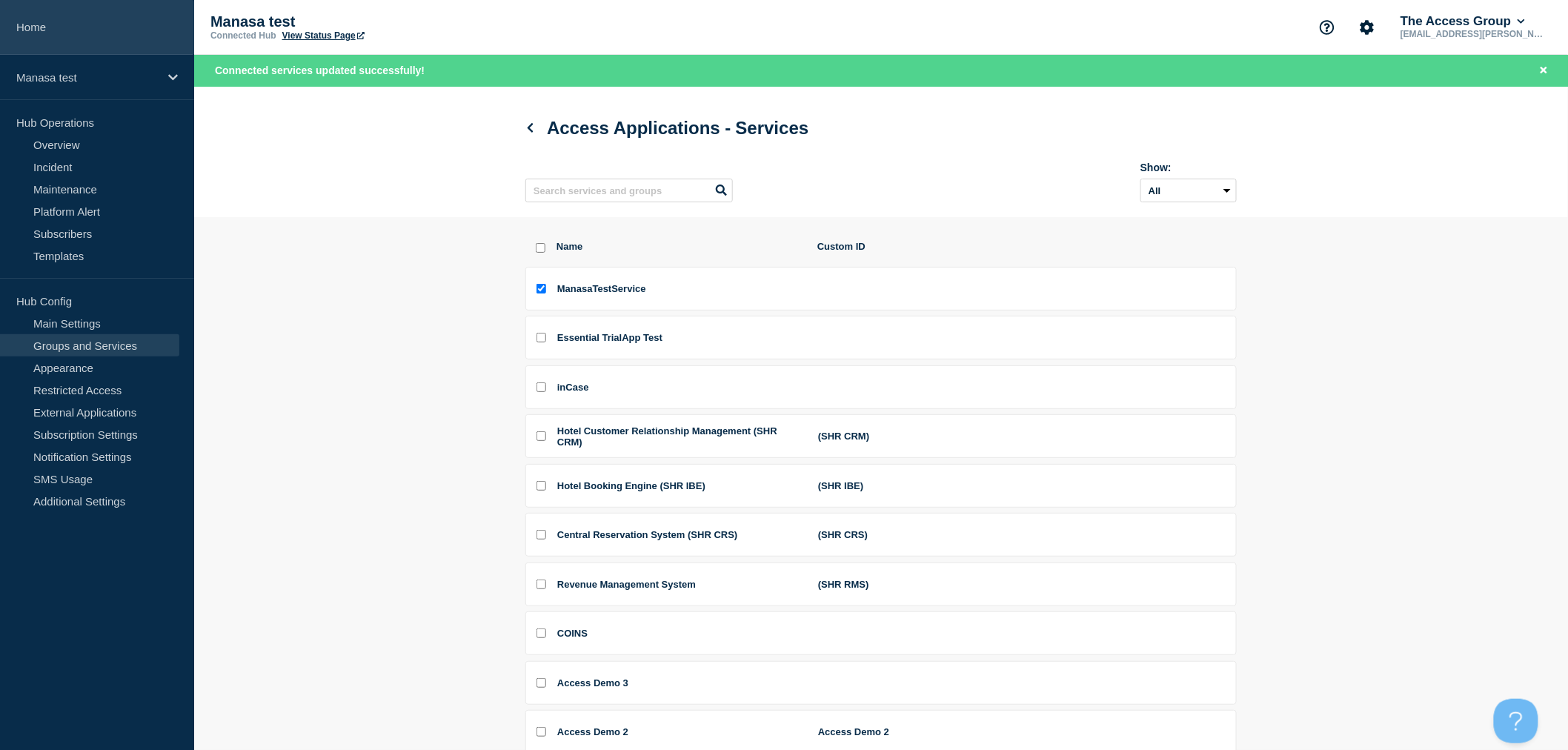
click at [26, 10] on link "Home" at bounding box center [97, 27] width 194 height 55
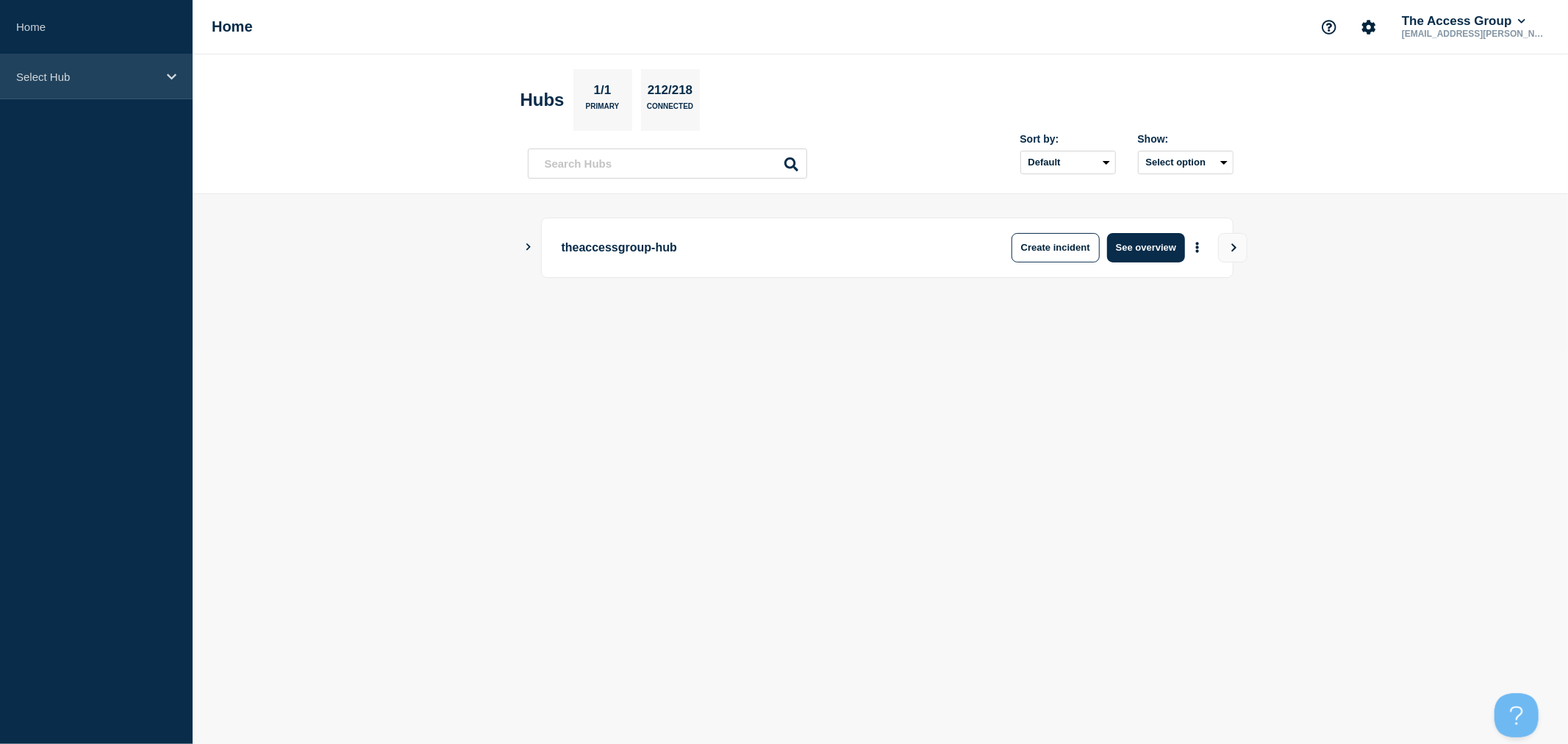
click at [47, 62] on div "Select Hub" at bounding box center [96, 77] width 192 height 45
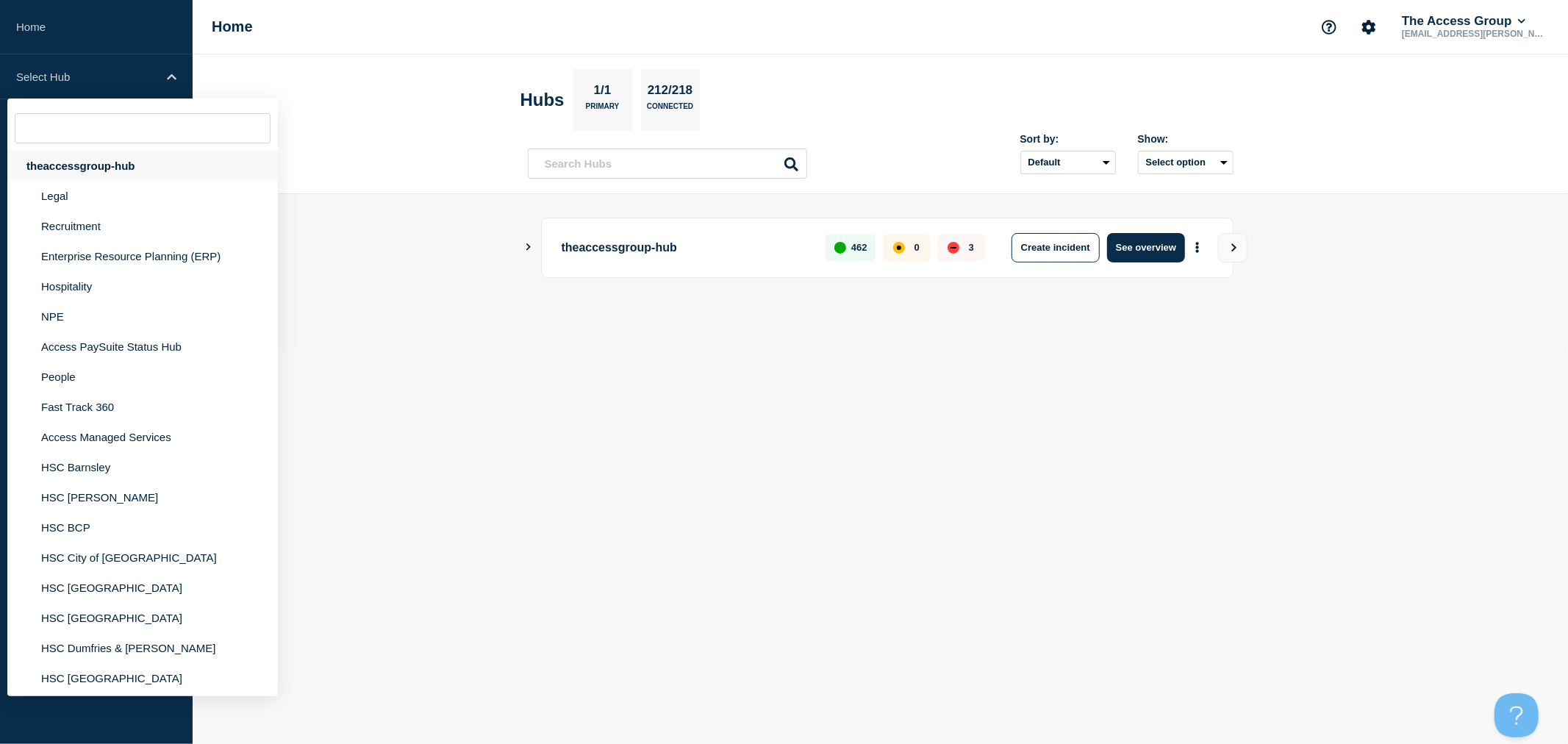
click at [64, 161] on div "theaccessgroup-hub" at bounding box center [143, 166] width 270 height 30
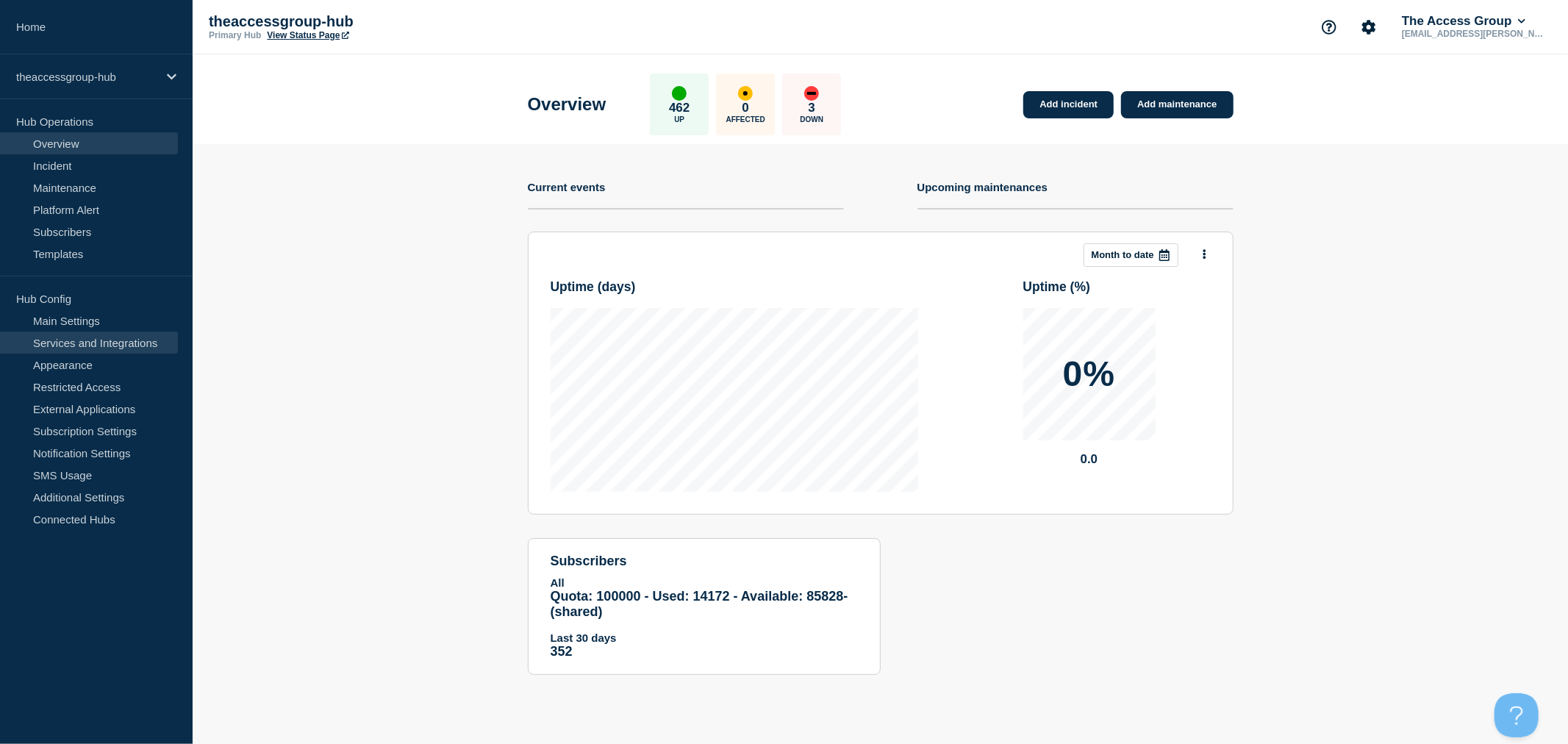
click at [79, 342] on link "Services and Integrations" at bounding box center [88, 343] width 178 height 22
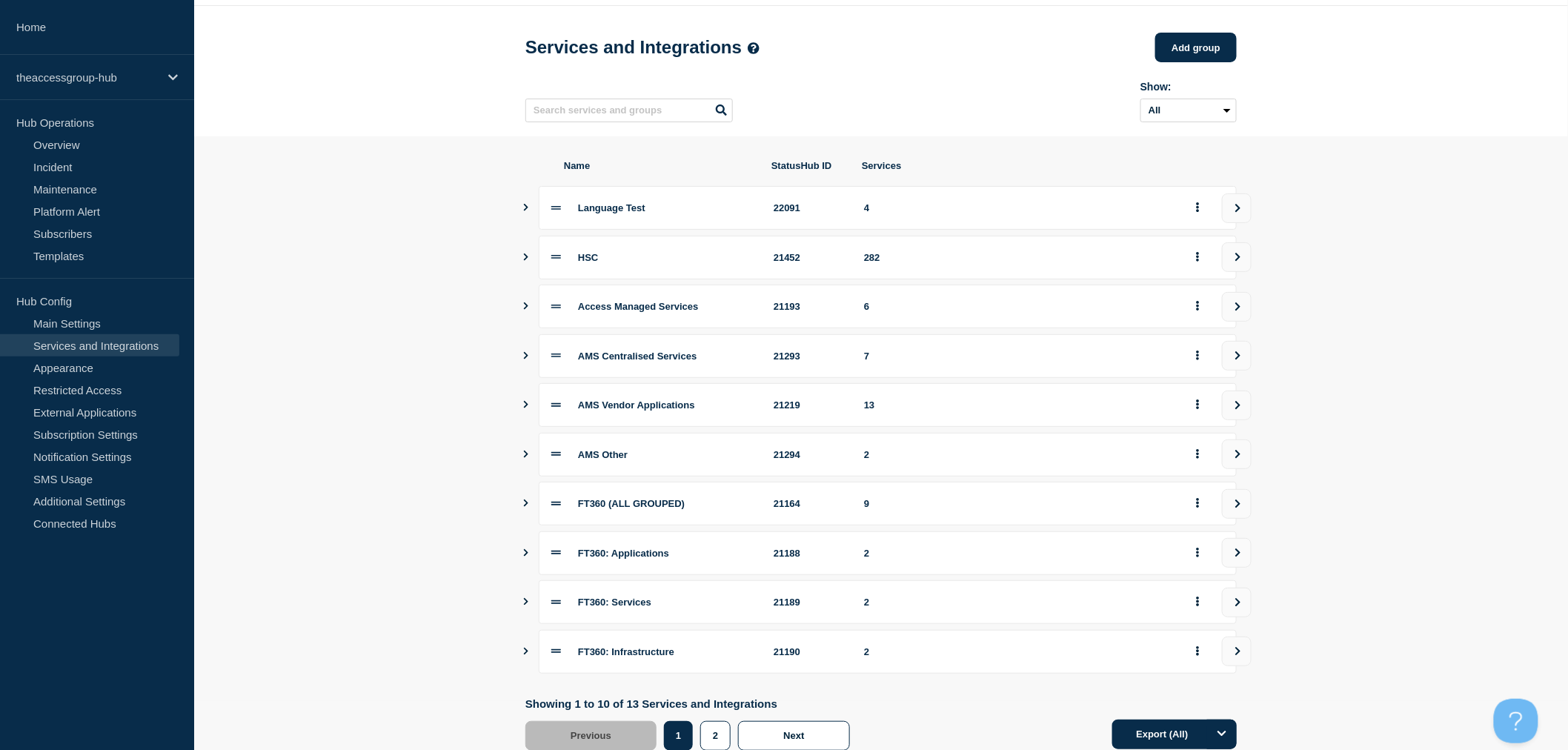
scroll to position [100, 0]
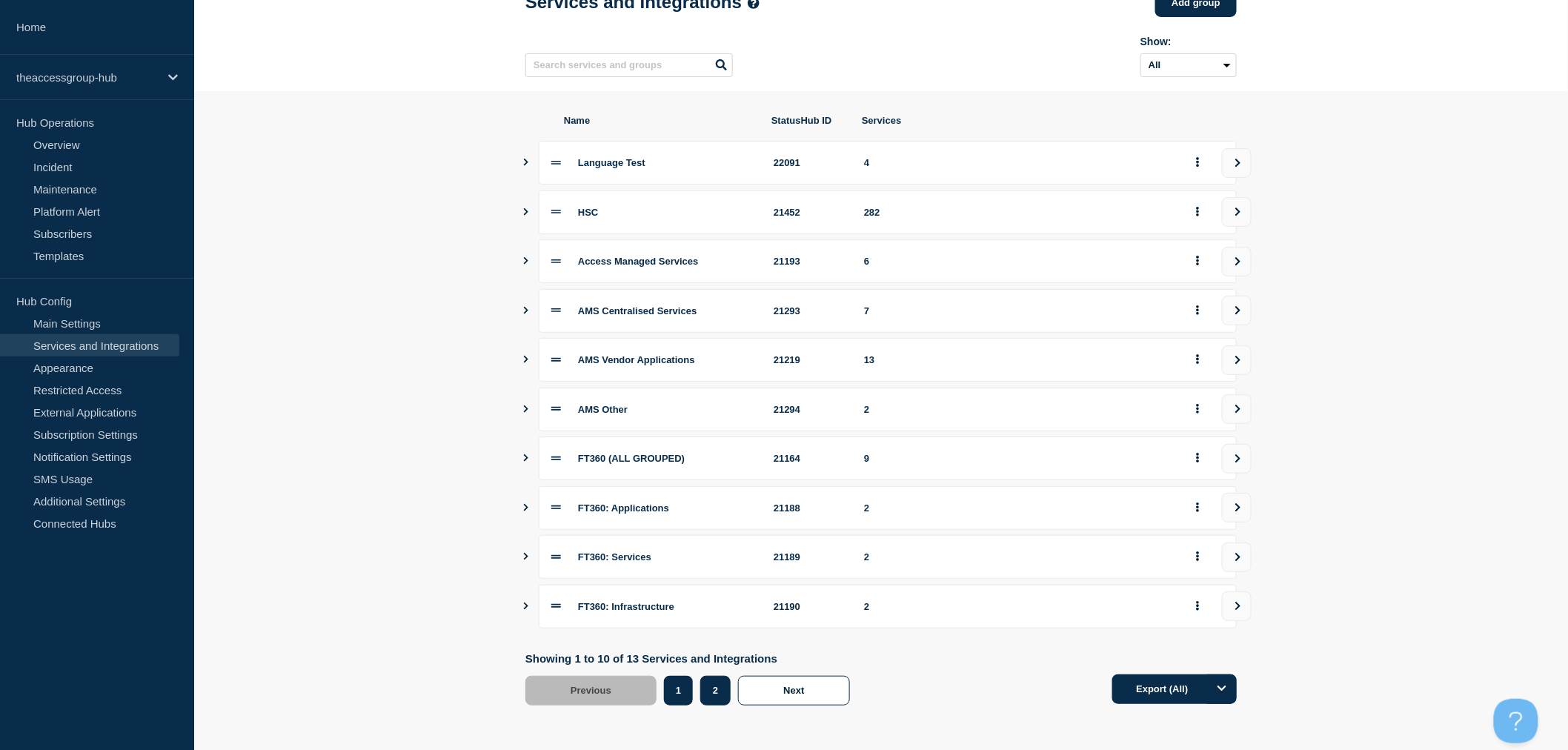
click at [714, 699] on button "2" at bounding box center [715, 691] width 31 height 30
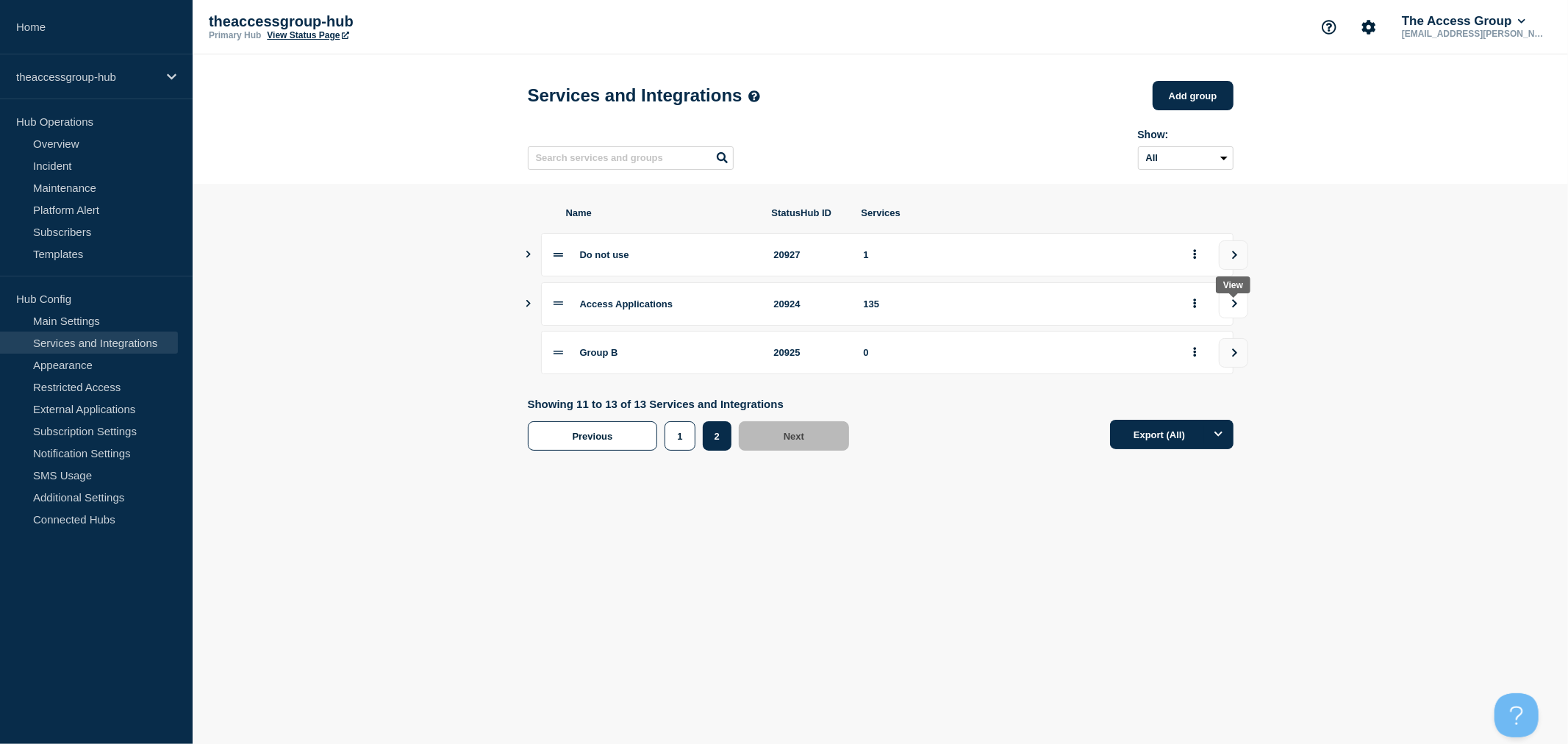
click at [1229, 308] on icon "view group" at bounding box center [1234, 304] width 10 height 9
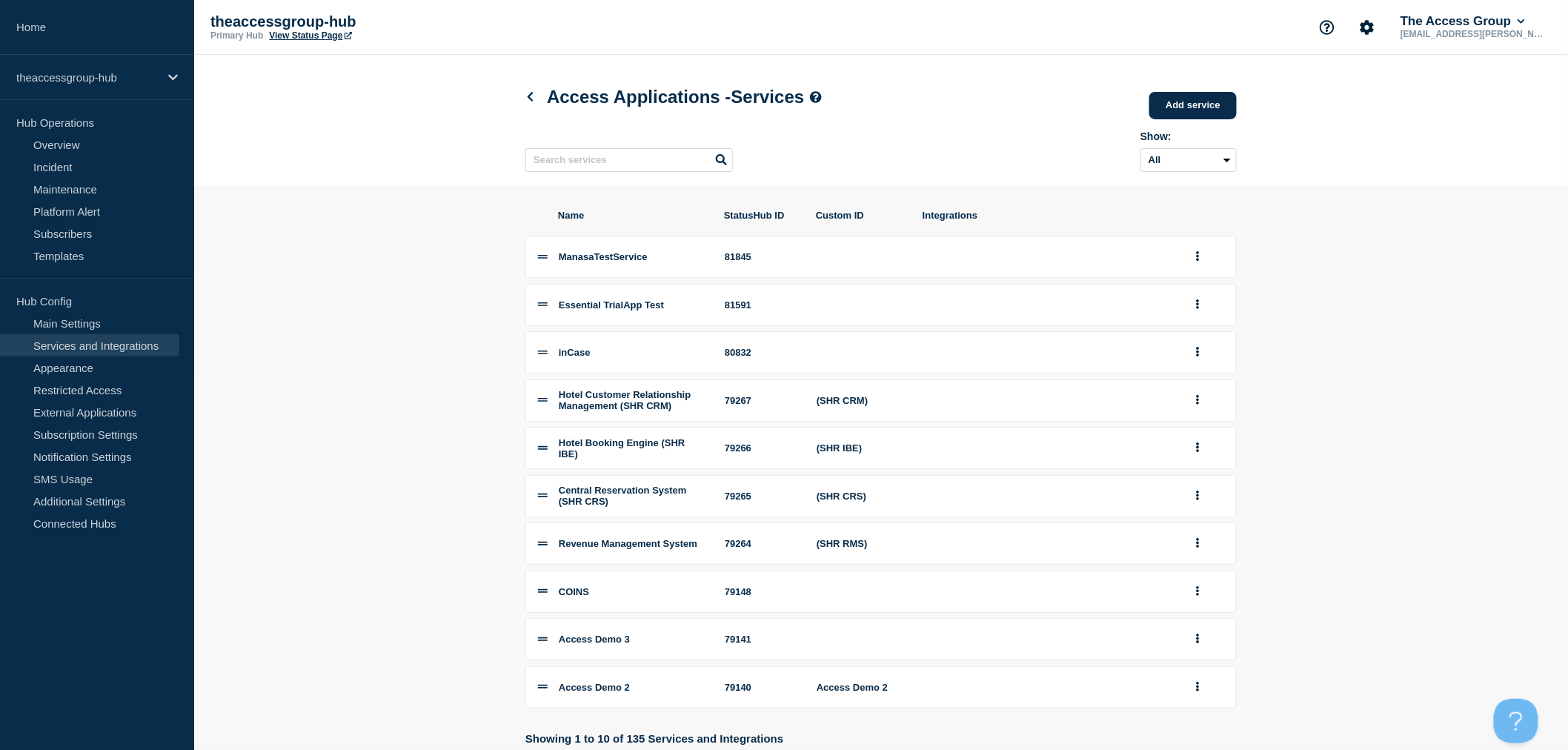
click at [1183, 258] on li "ManasaTestService 81845" at bounding box center [881, 257] width 711 height 42
click at [1196, 258] on icon "group actions" at bounding box center [1197, 255] width 4 height 10
click at [1212, 291] on button "Edit" at bounding box center [1206, 284] width 74 height 23
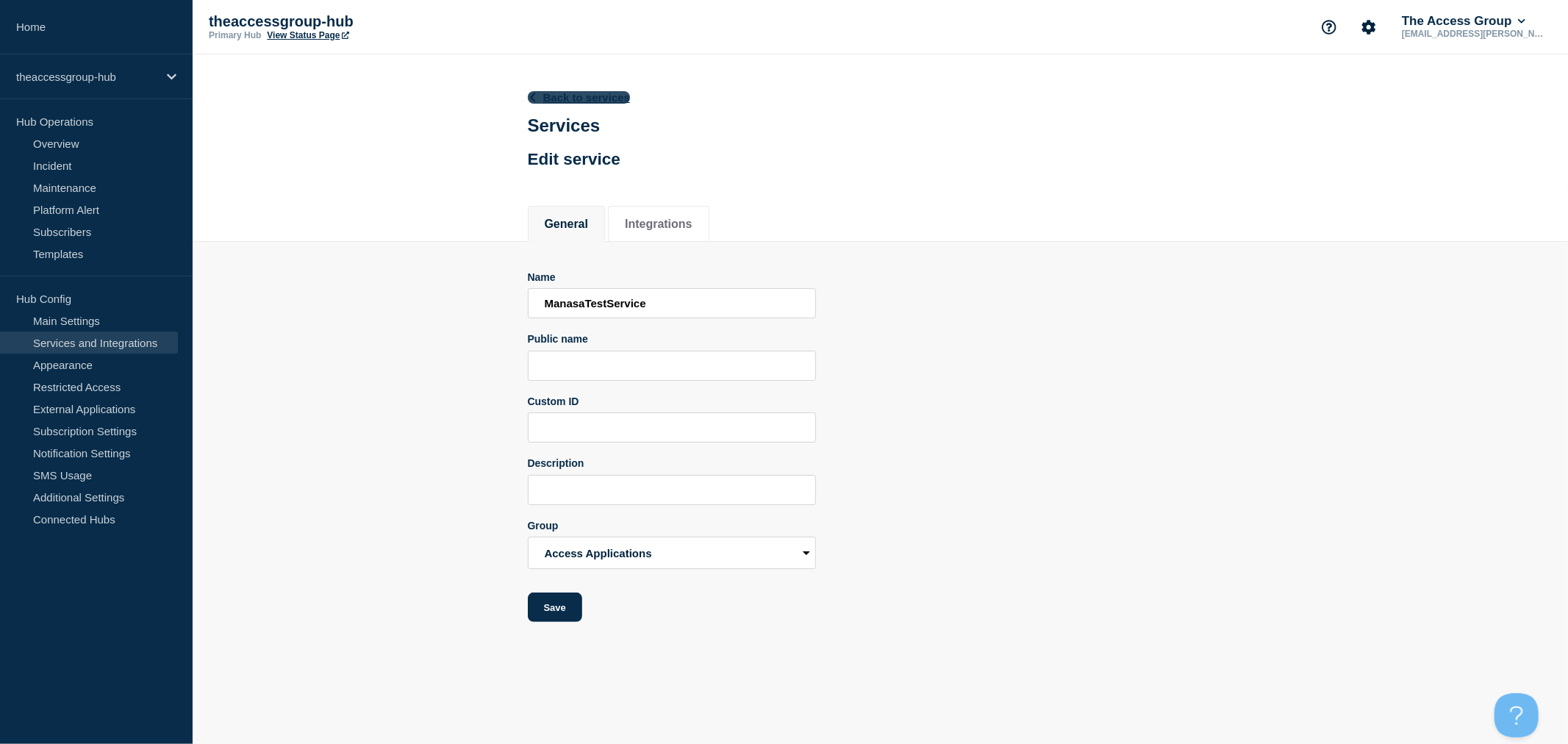
click at [567, 96] on link "Back to services" at bounding box center [579, 97] width 103 height 13
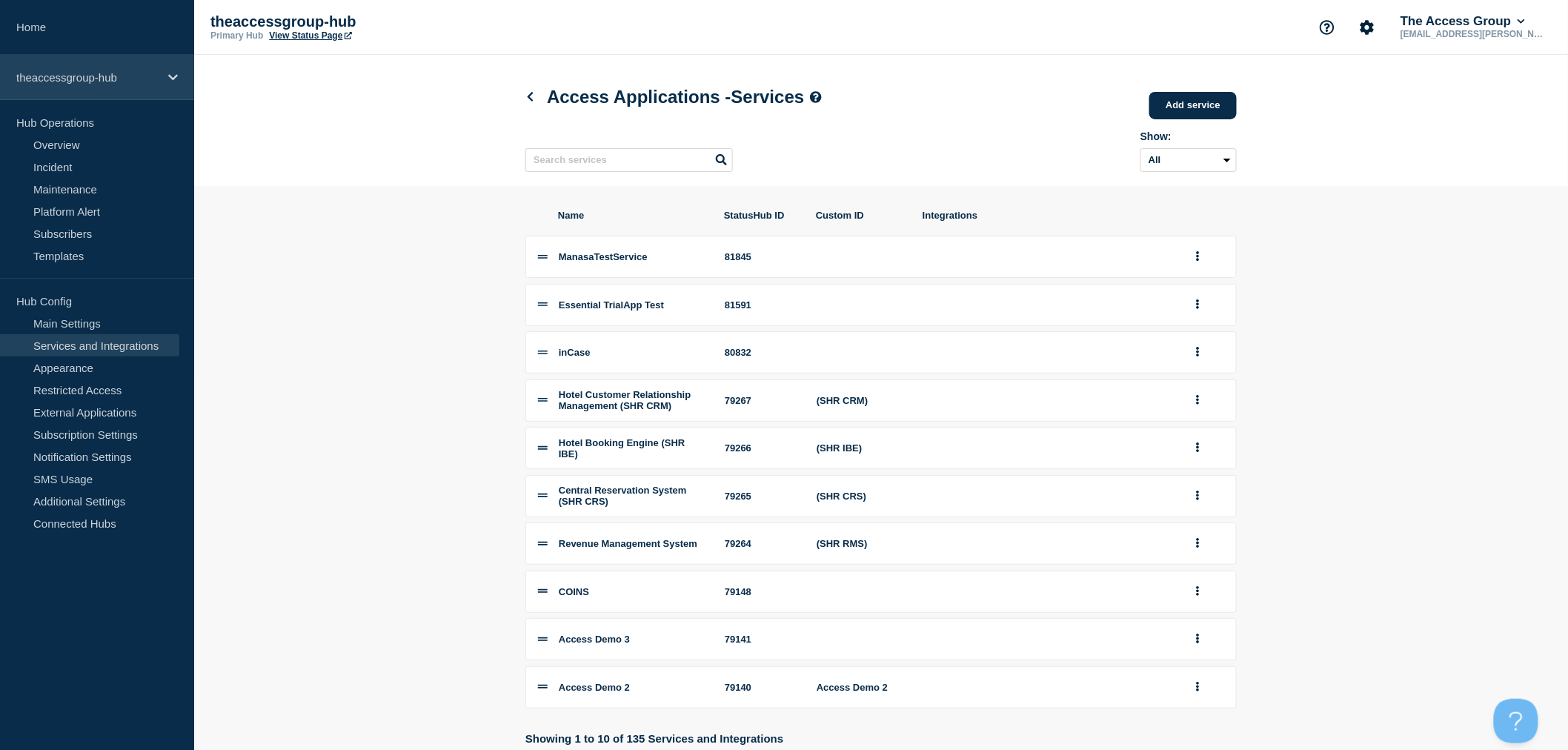
click at [76, 79] on p "theaccessgroup-hub" at bounding box center [88, 77] width 142 height 13
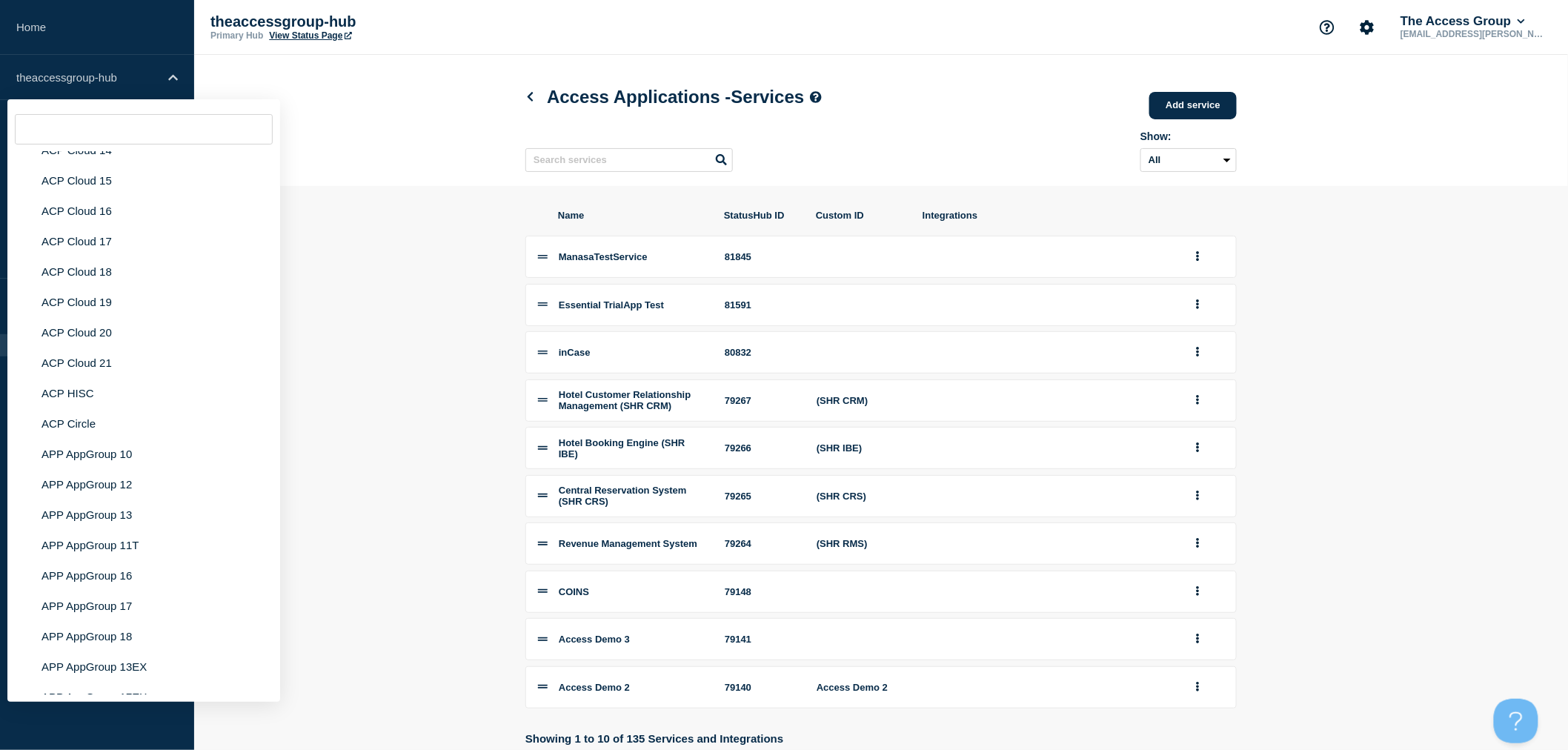
scroll to position [5890, 0]
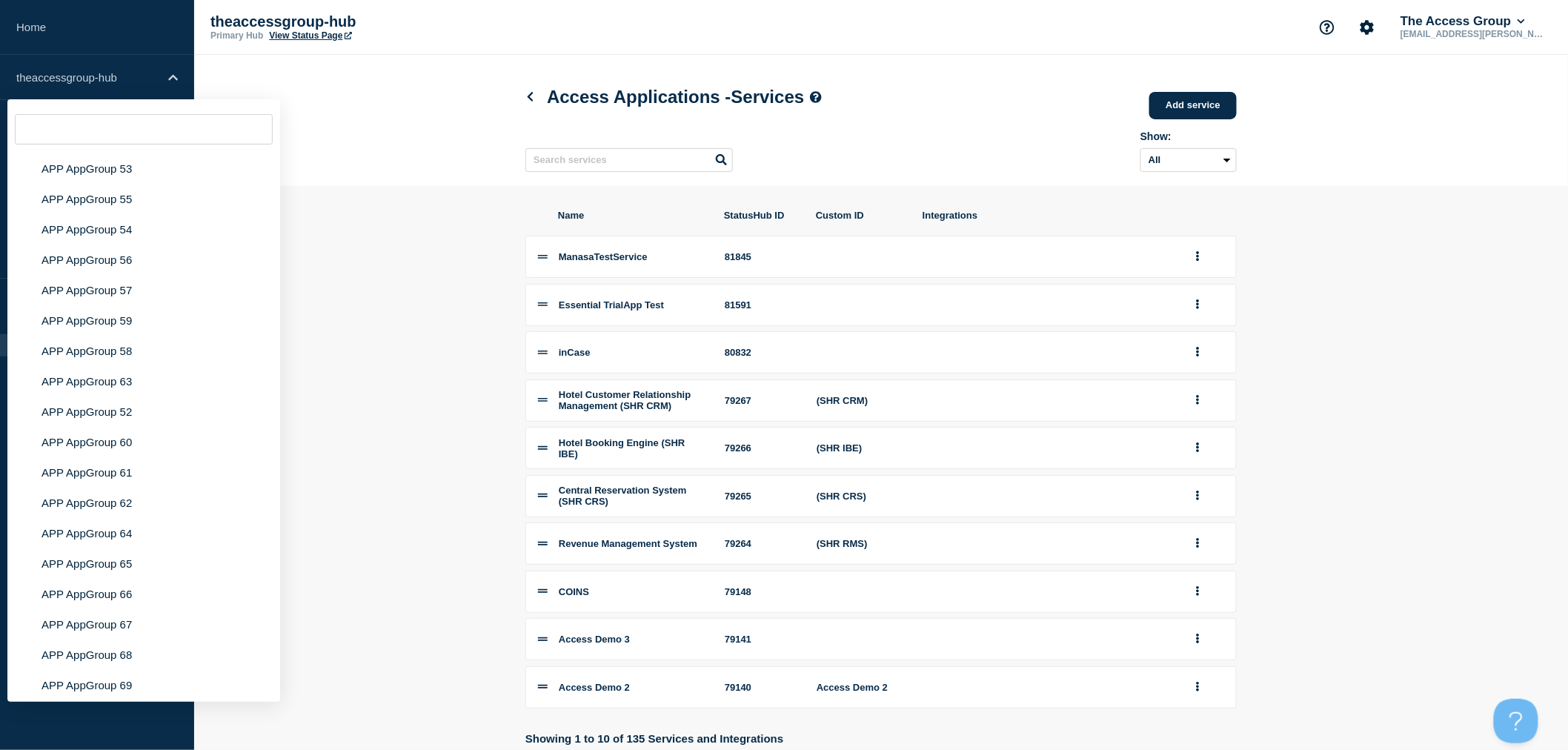
click at [79, 732] on li "Manasa test" at bounding box center [144, 747] width 273 height 31
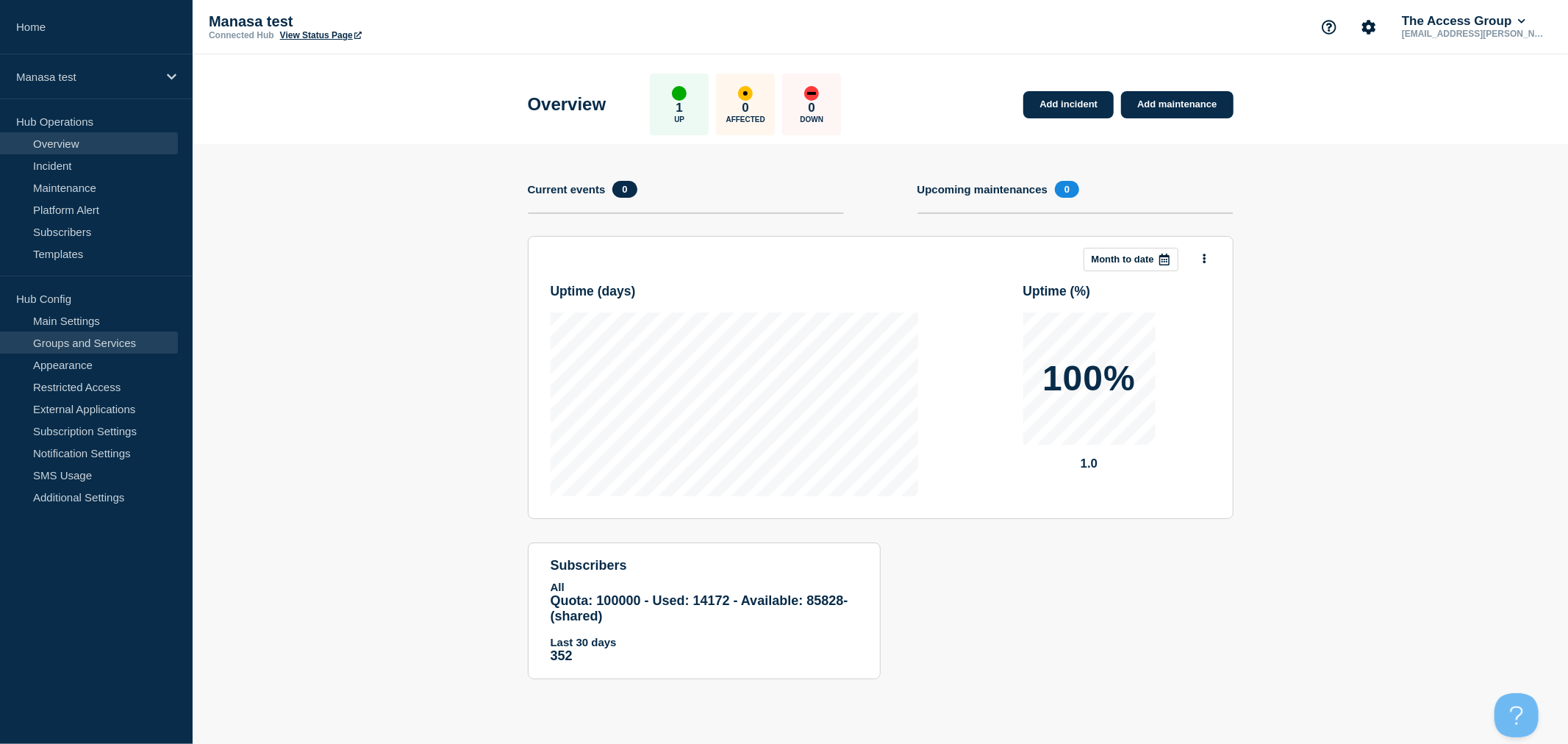
click at [68, 339] on link "Groups and Services" at bounding box center [88, 343] width 178 height 22
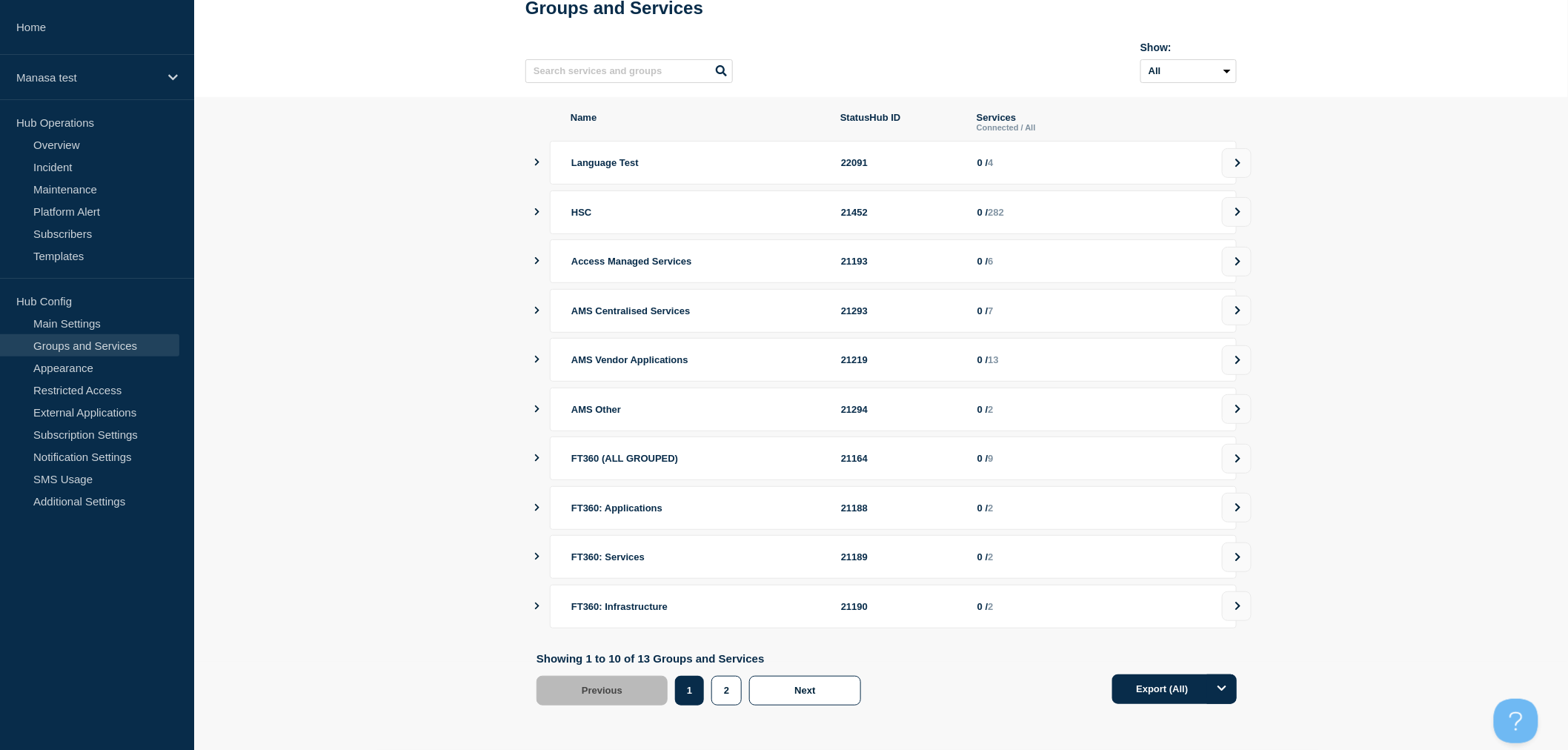
scroll to position [97, 0]
click at [734, 692] on button "2" at bounding box center [726, 691] width 31 height 30
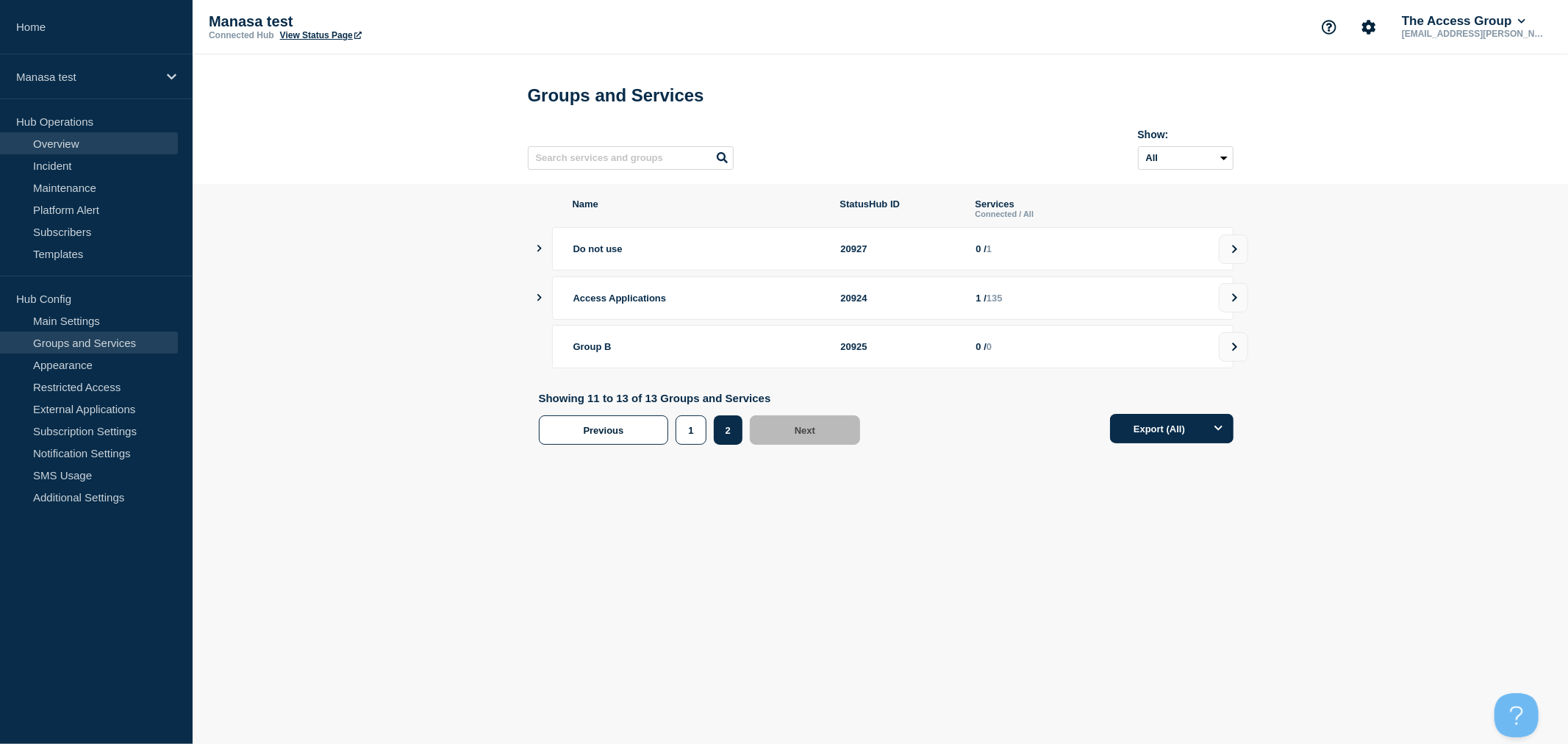
click at [64, 146] on link "Overview" at bounding box center [88, 143] width 178 height 22
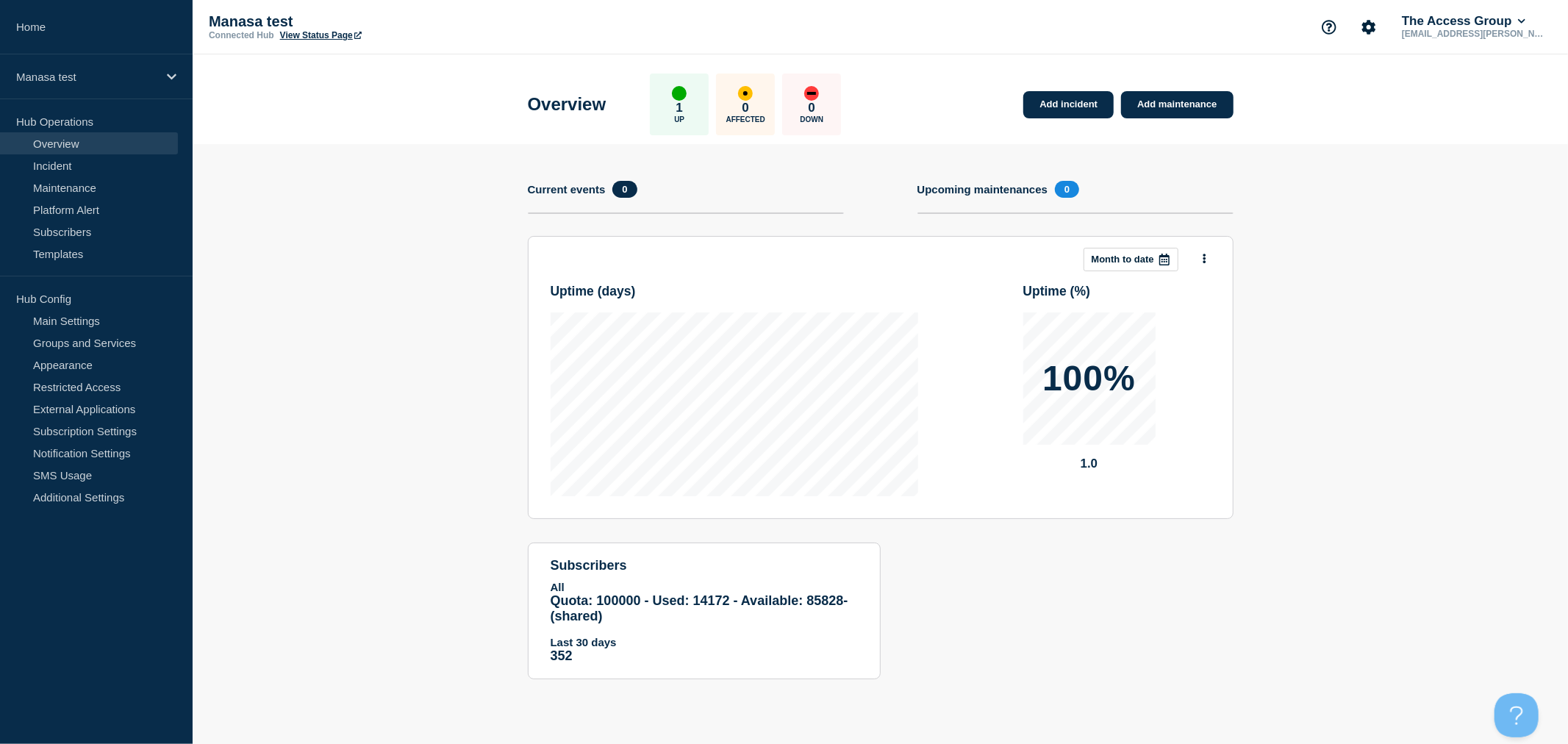
click at [683, 107] on p "1" at bounding box center [679, 109] width 7 height 15
click at [62, 161] on link "Incident" at bounding box center [88, 166] width 178 height 22
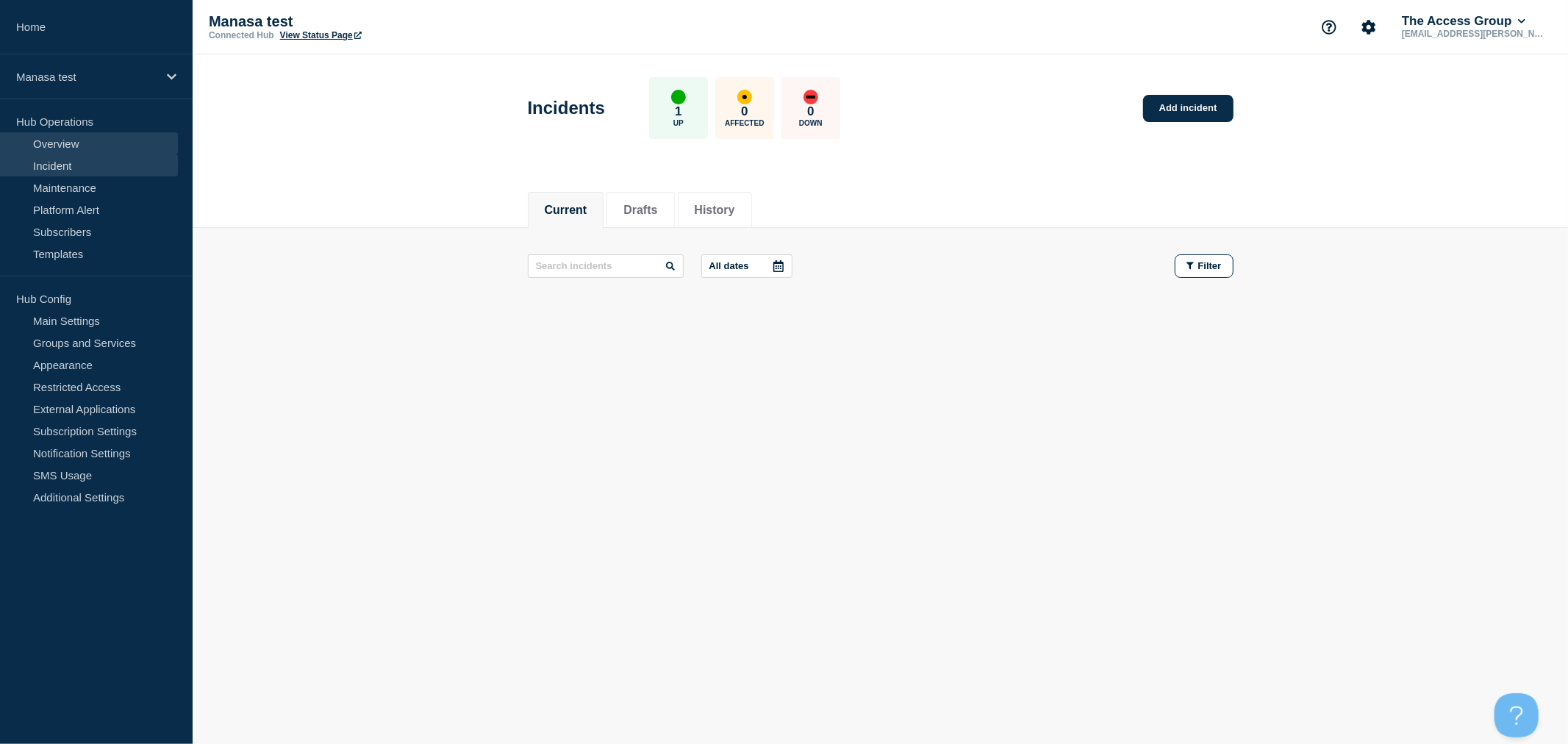
click at [50, 144] on link "Overview" at bounding box center [88, 143] width 178 height 22
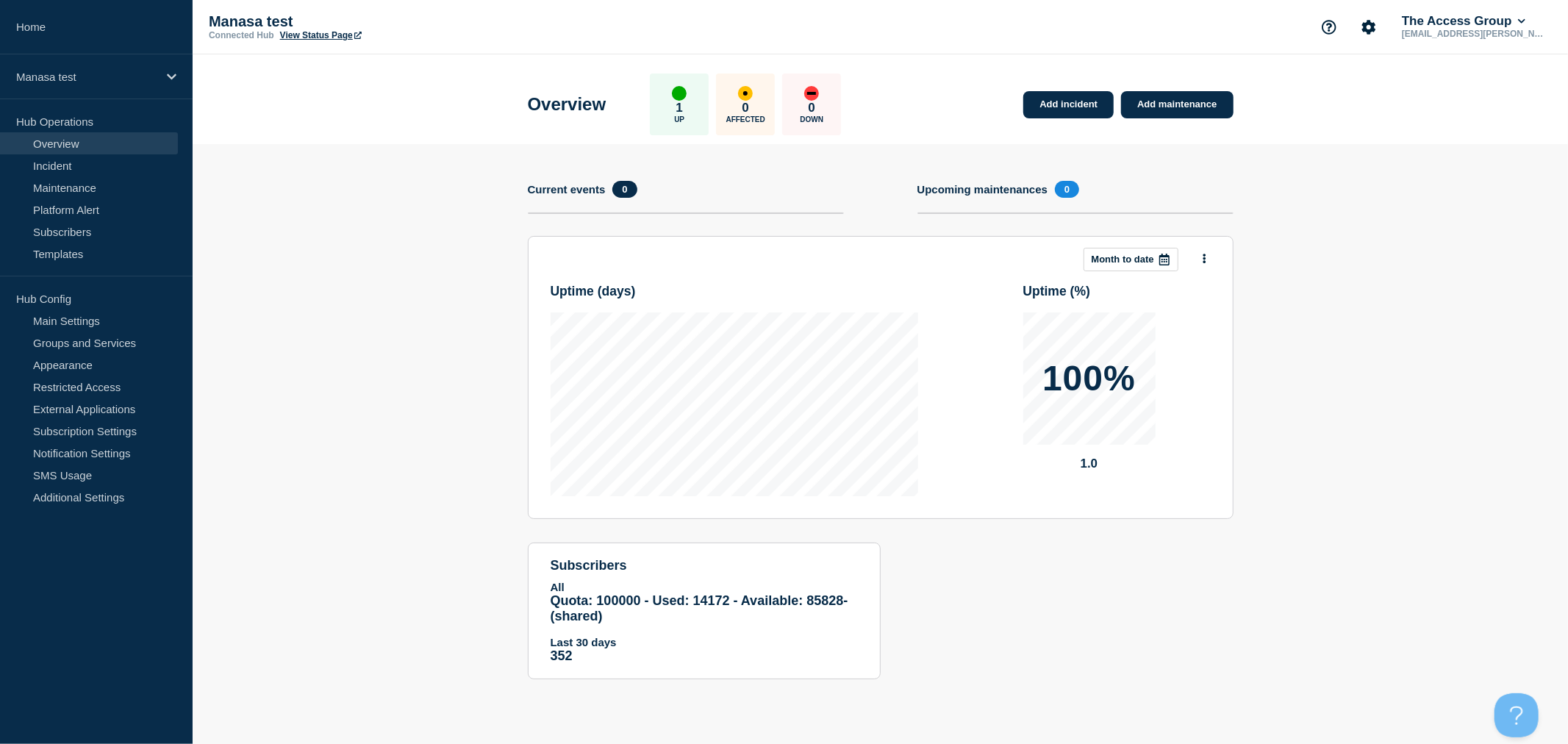
click at [328, 37] on link "View Status Page" at bounding box center [321, 36] width 82 height 10
click at [27, 20] on link "Home" at bounding box center [96, 27] width 192 height 54
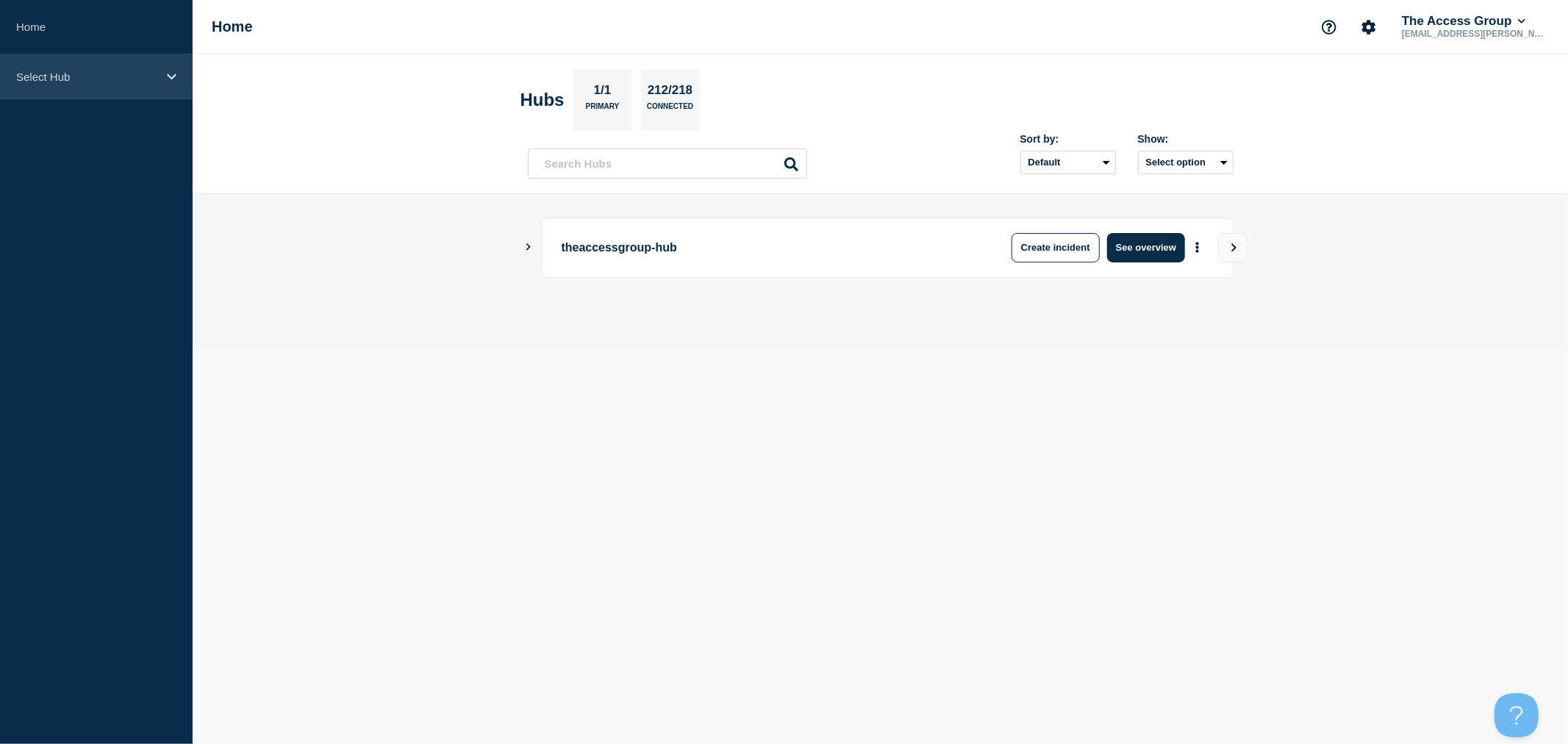
click at [81, 71] on p "Select Hub" at bounding box center [87, 77] width 141 height 13
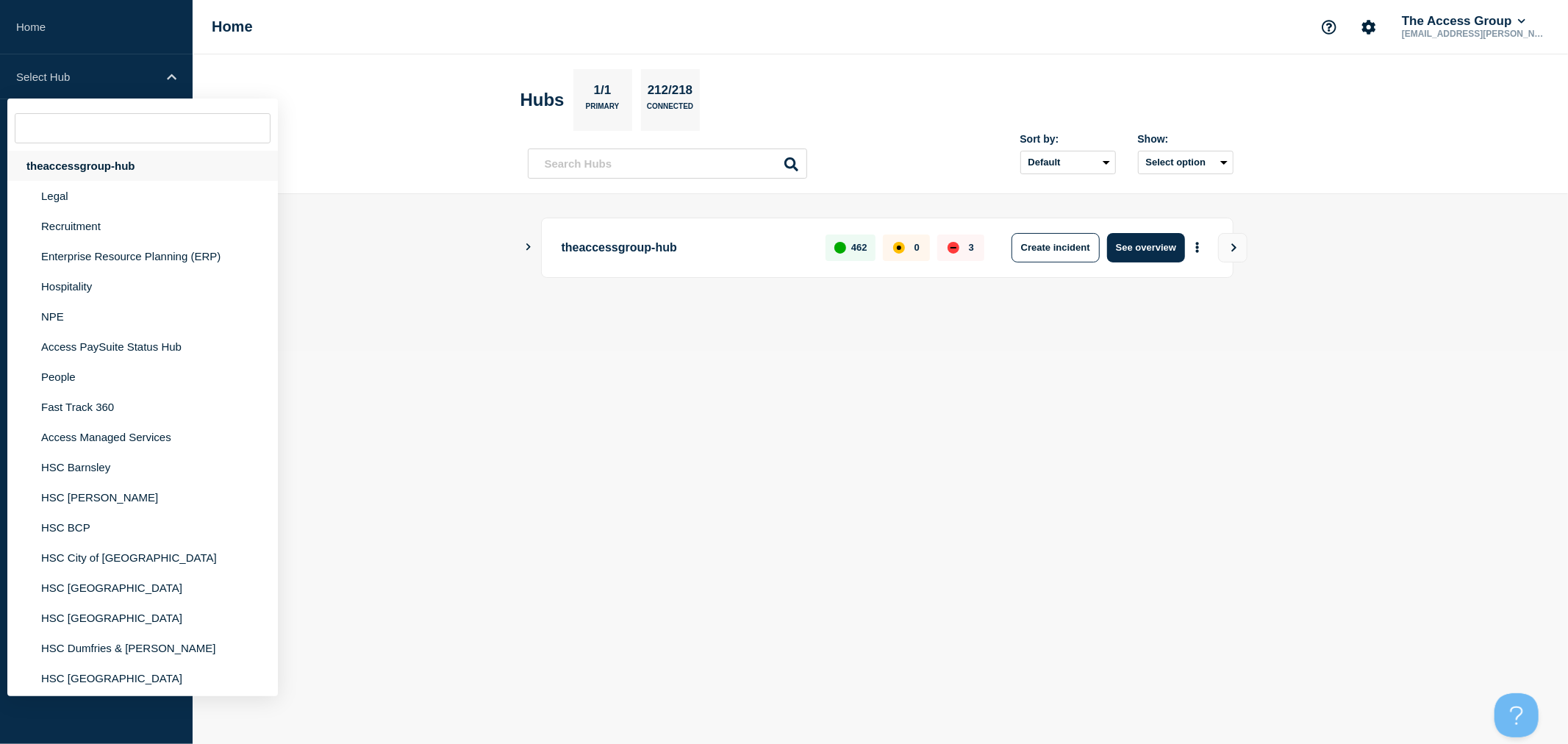
click at [91, 160] on div "theaccessgroup-hub" at bounding box center [143, 166] width 270 height 30
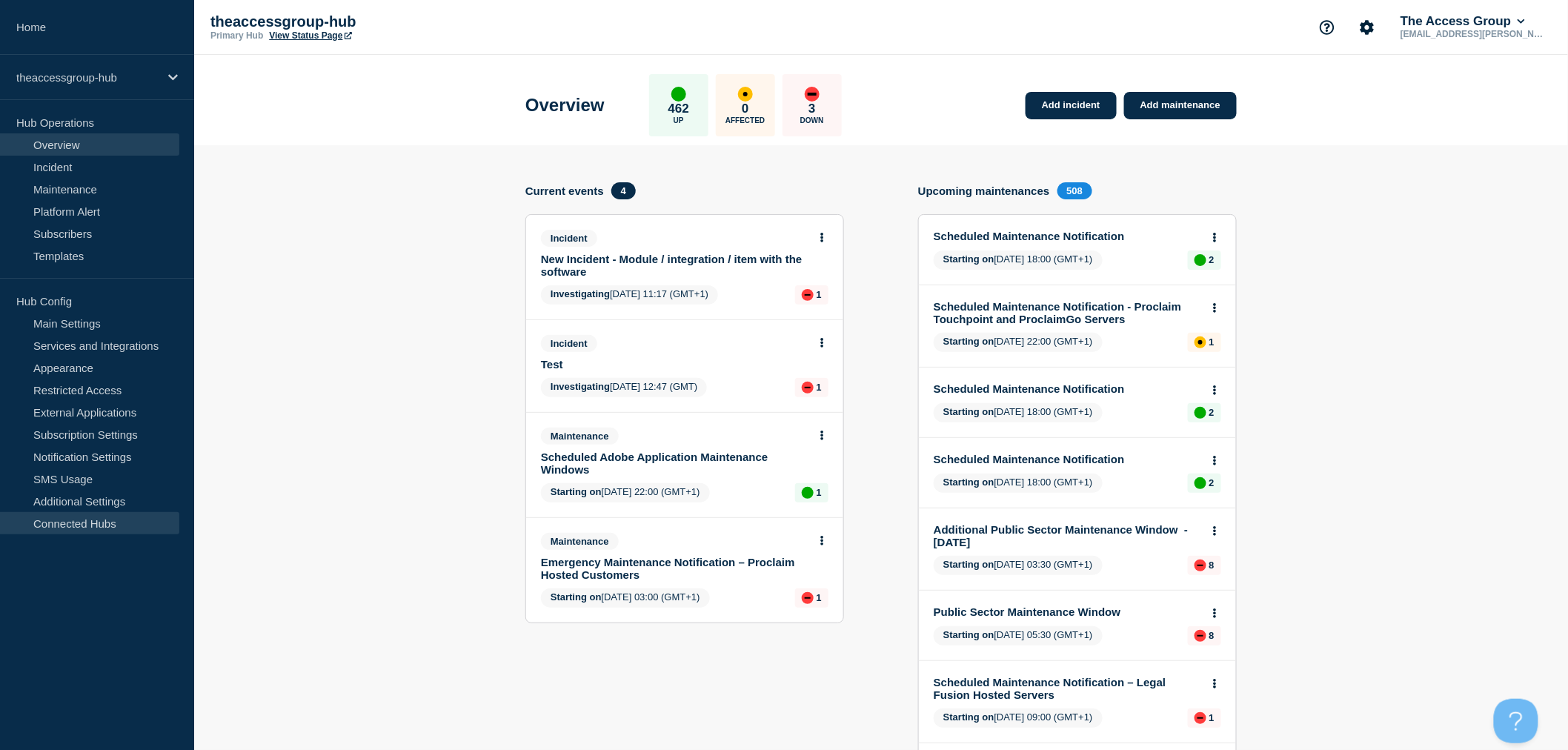
click at [77, 527] on link "Connected Hubs" at bounding box center [89, 524] width 179 height 22
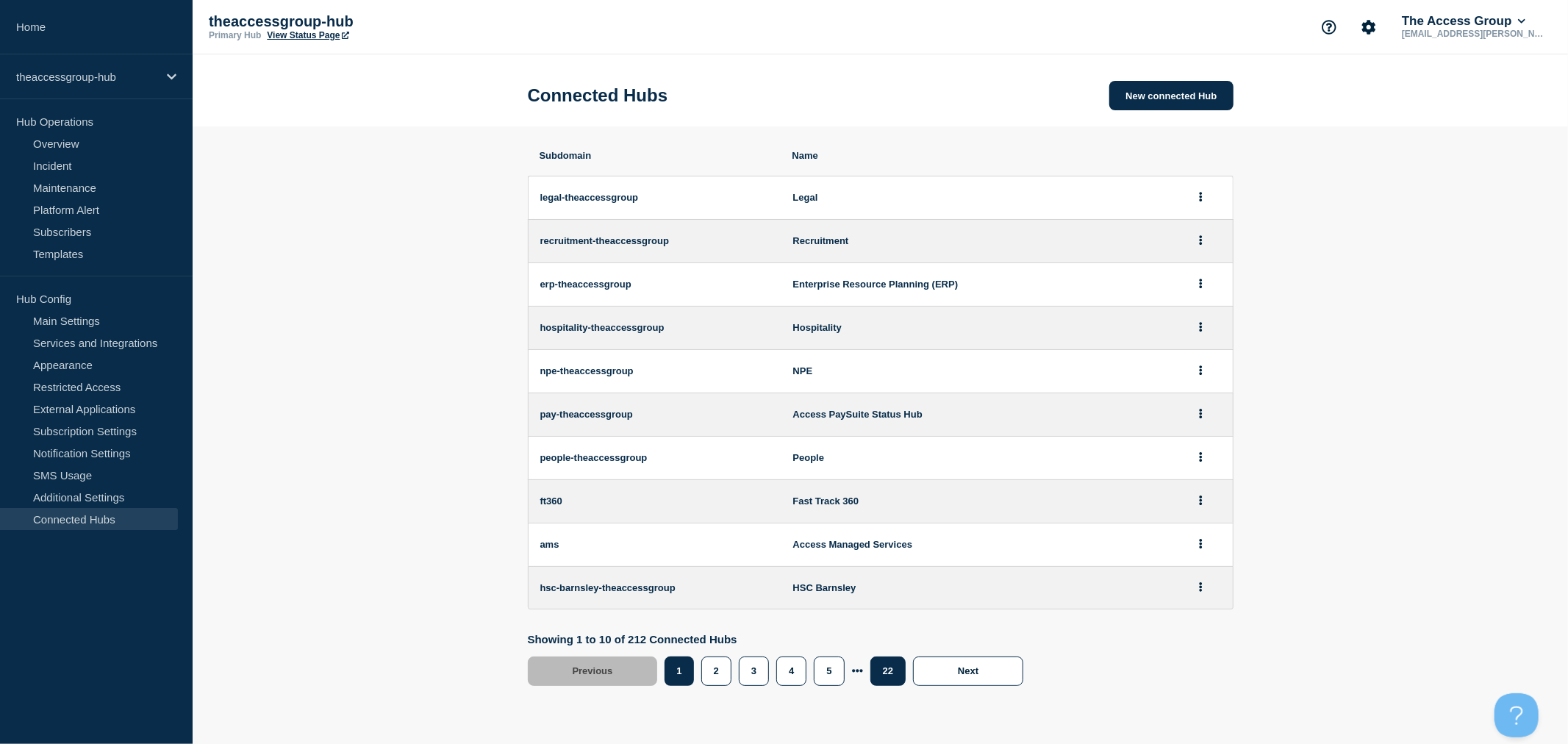
click at [886, 686] on button "22" at bounding box center [888, 672] width 35 height 30
